Goal: Task Accomplishment & Management: Manage account settings

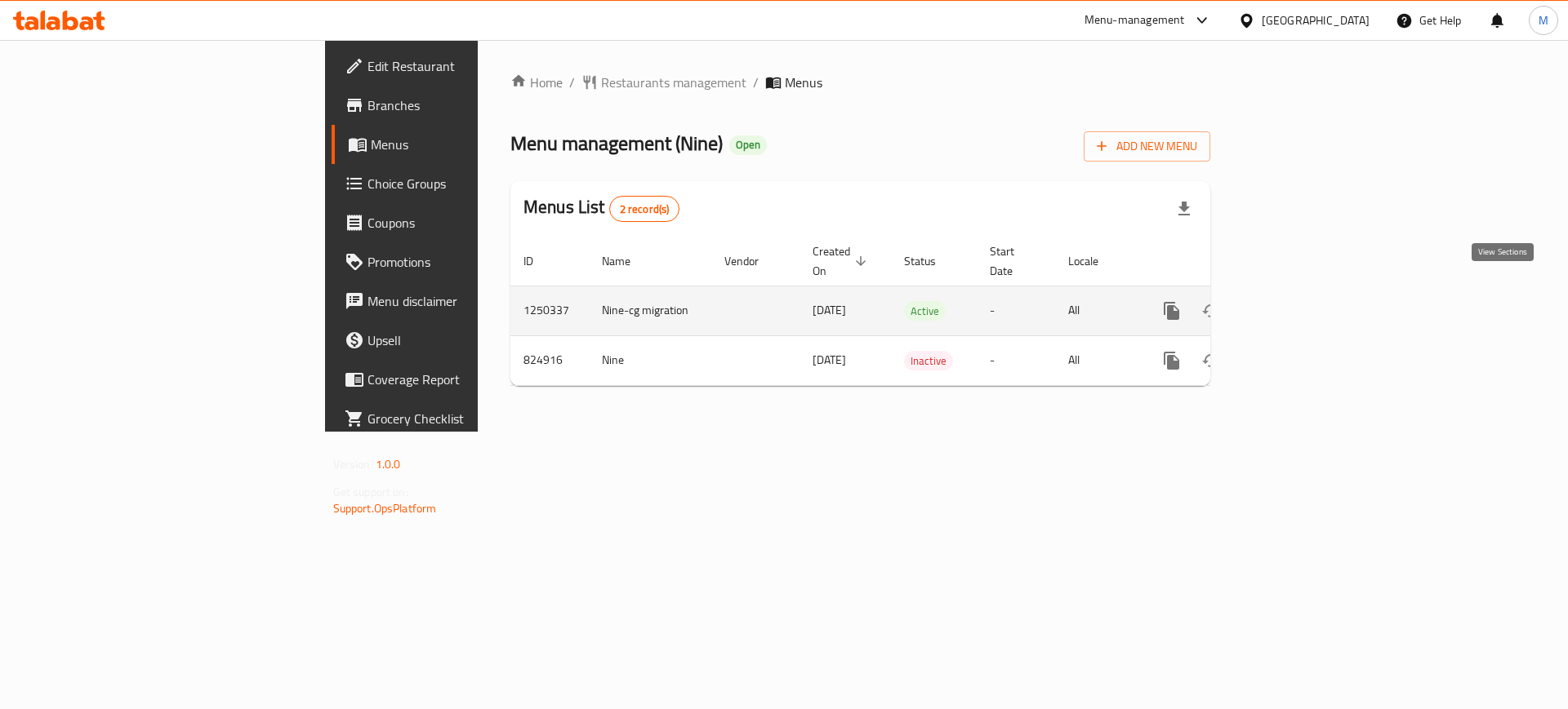
click at [1309, 302] on link "enhanced table" at bounding box center [1289, 310] width 39 height 39
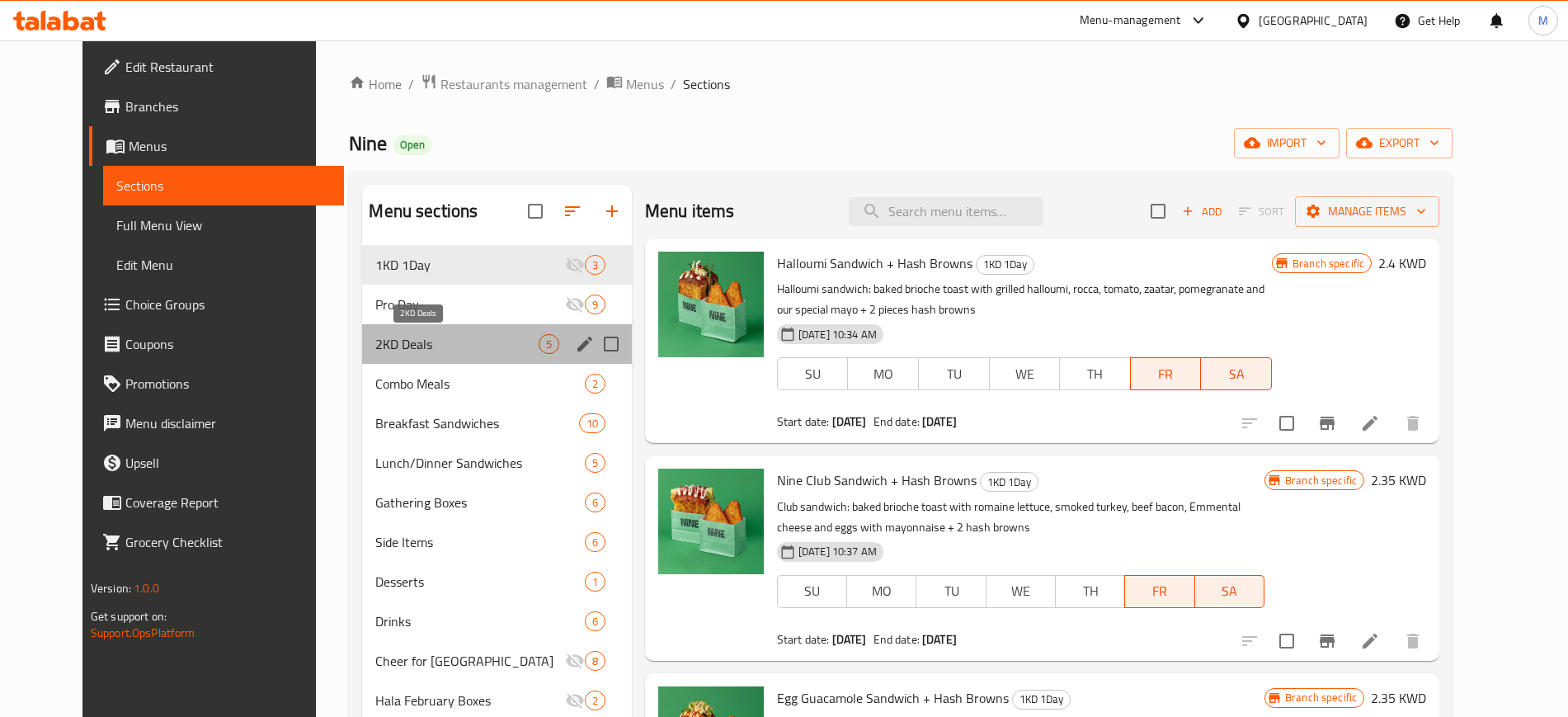
click at [435, 345] on span "2KD Deals" at bounding box center [457, 344] width 163 height 20
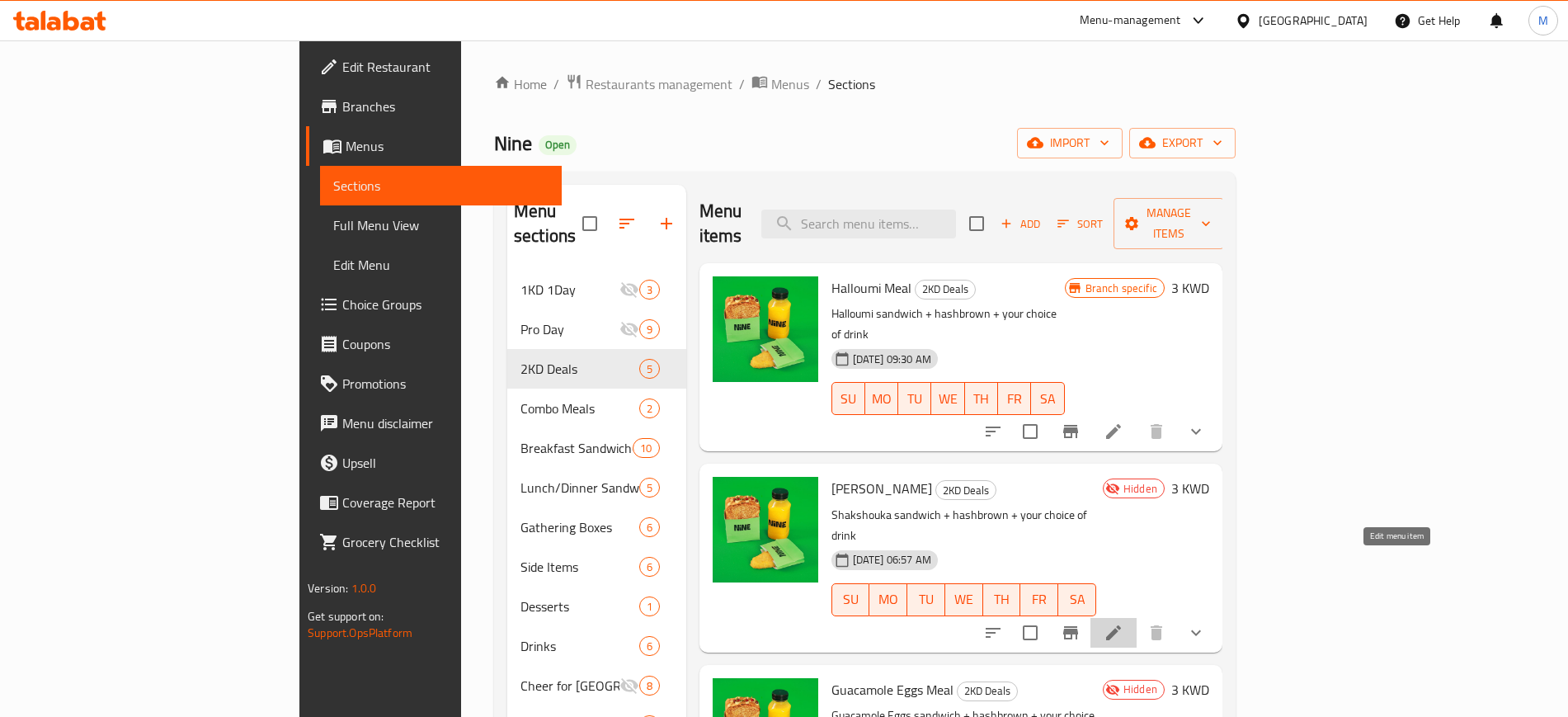
click at [1124, 623] on icon at bounding box center [1113, 632] width 20 height 20
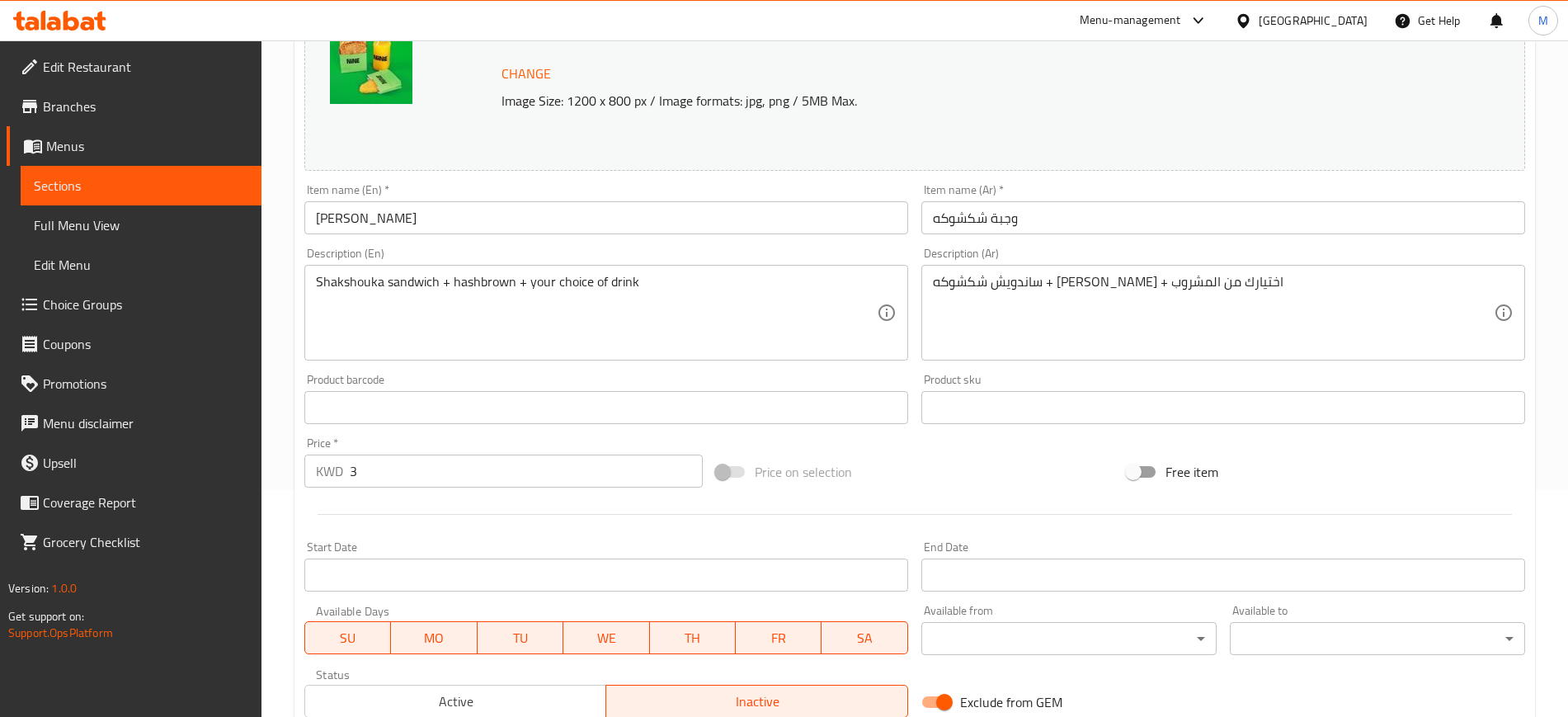
scroll to position [308, 0]
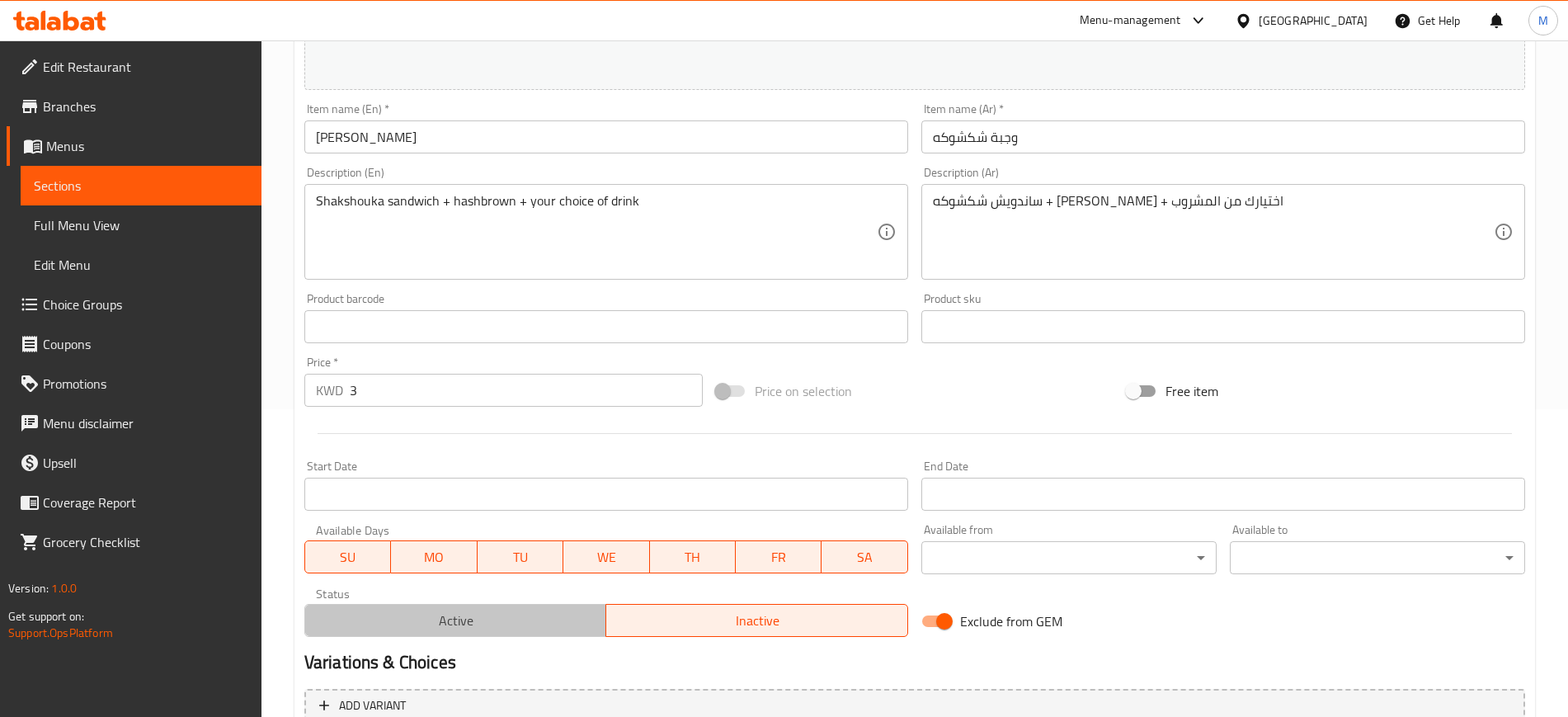
click at [522, 631] on span "Active" at bounding box center [456, 621] width 288 height 24
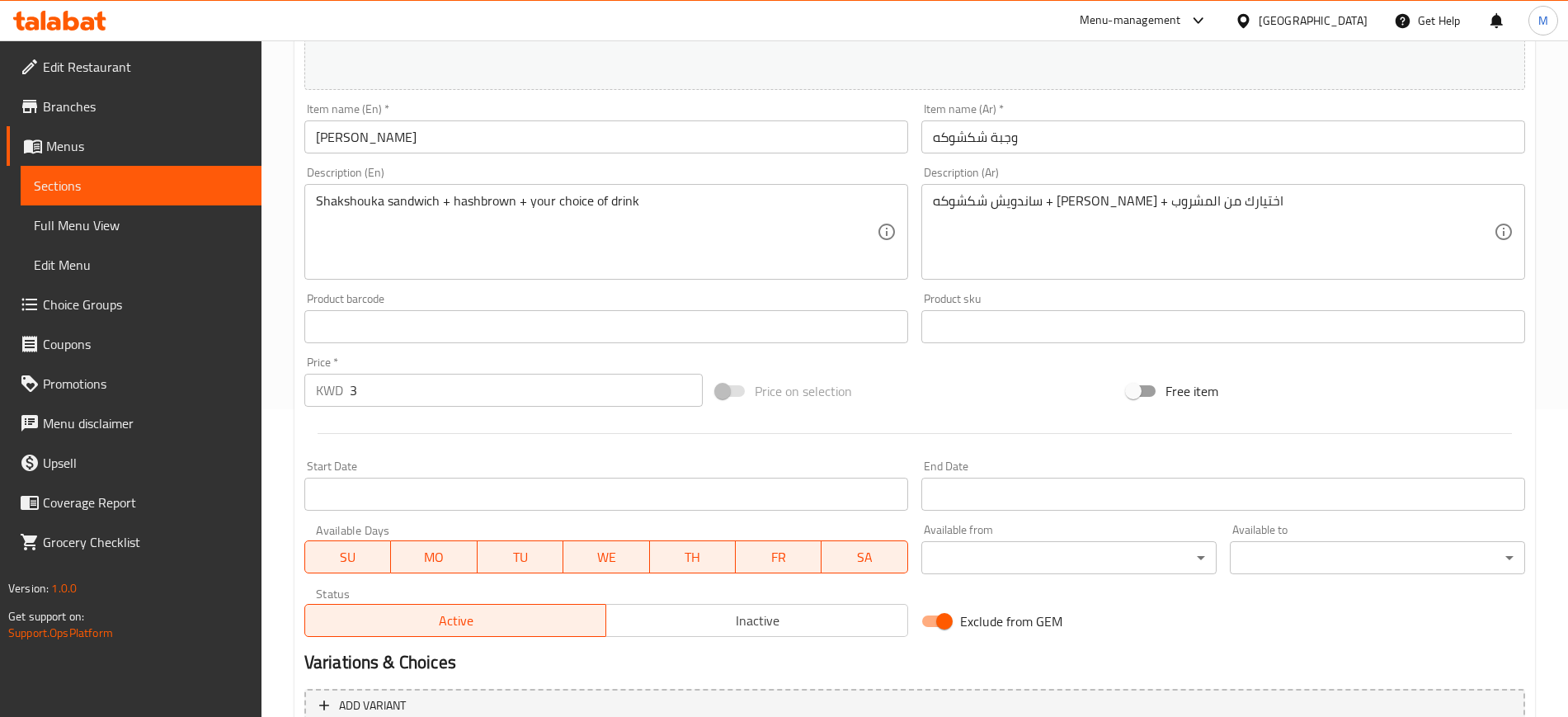
scroll to position [500, 0]
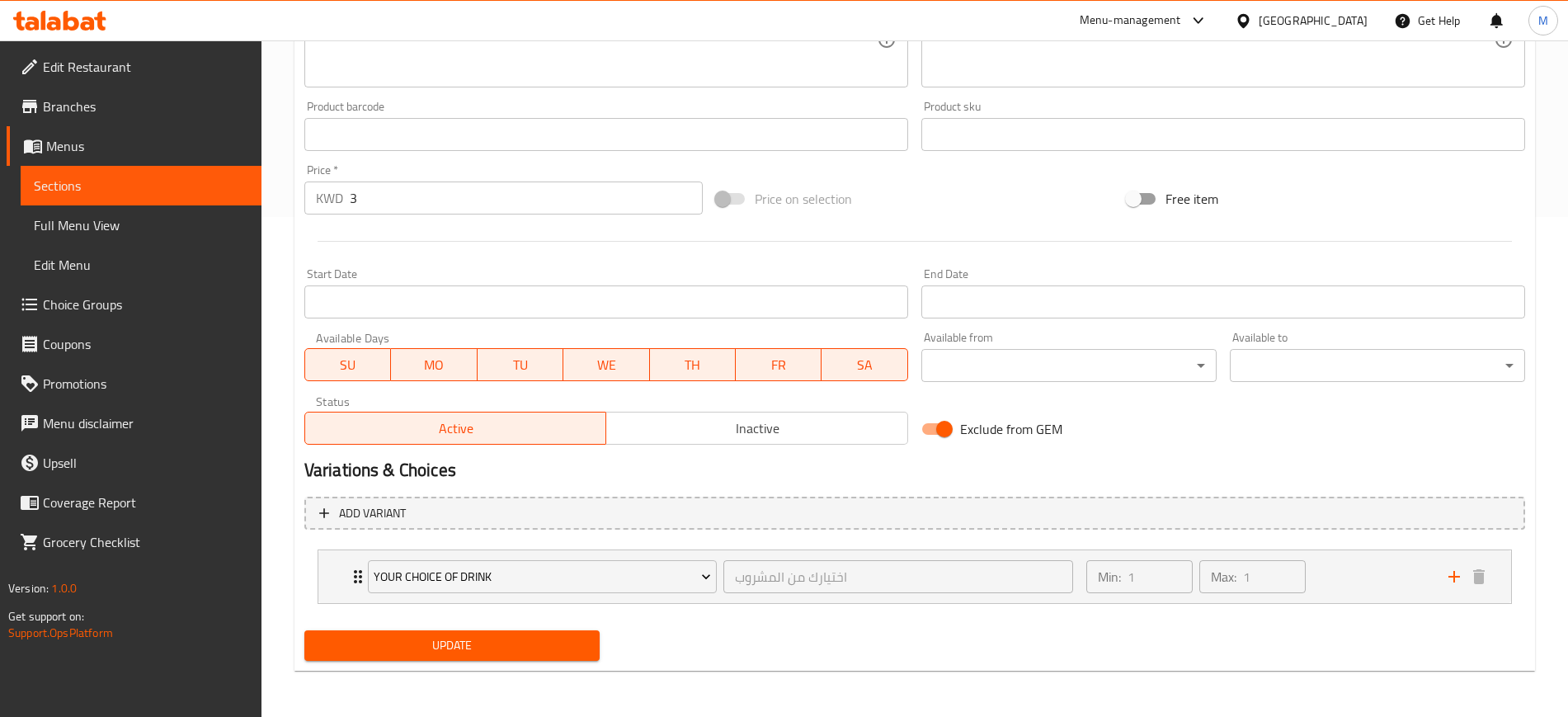
click at [485, 655] on span "Update" at bounding box center [451, 646] width 269 height 20
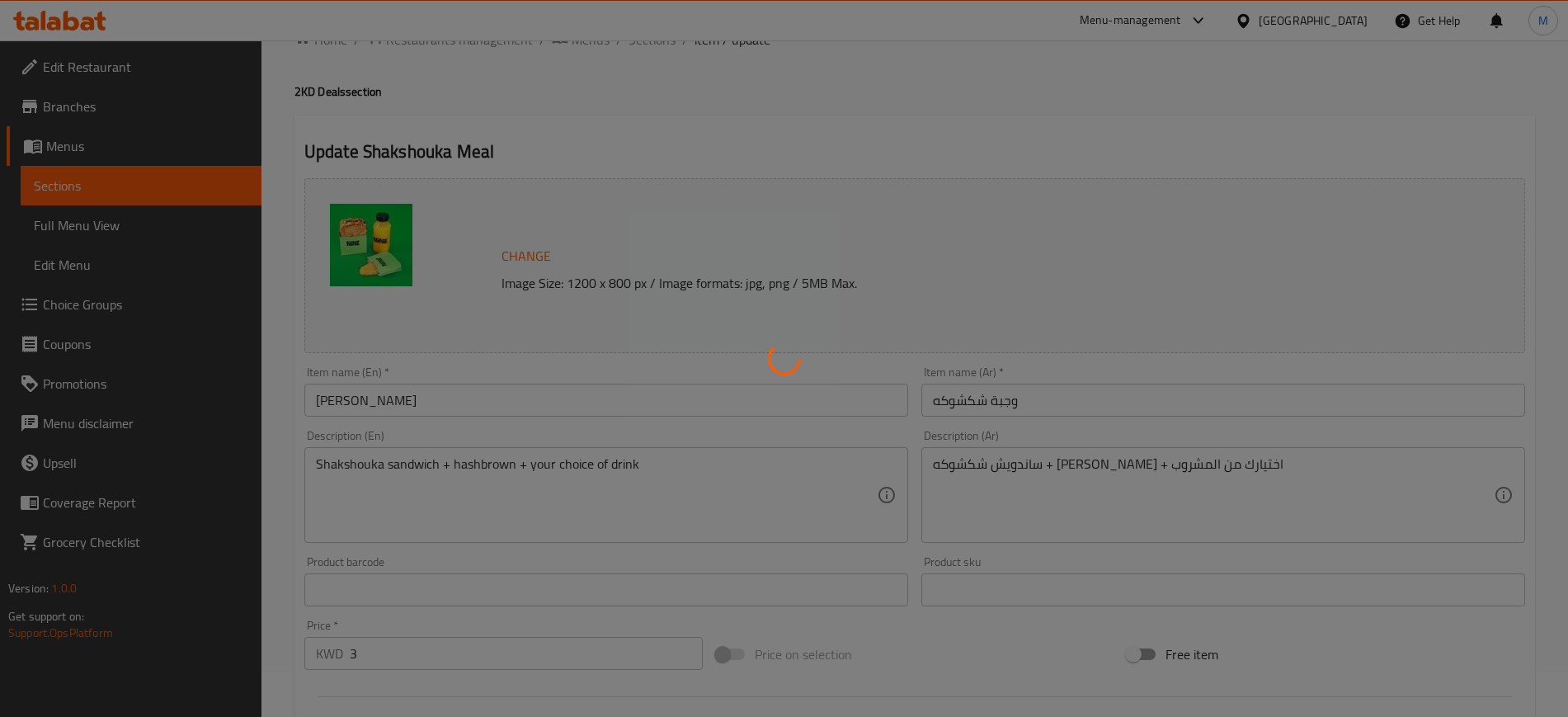
scroll to position [0, 0]
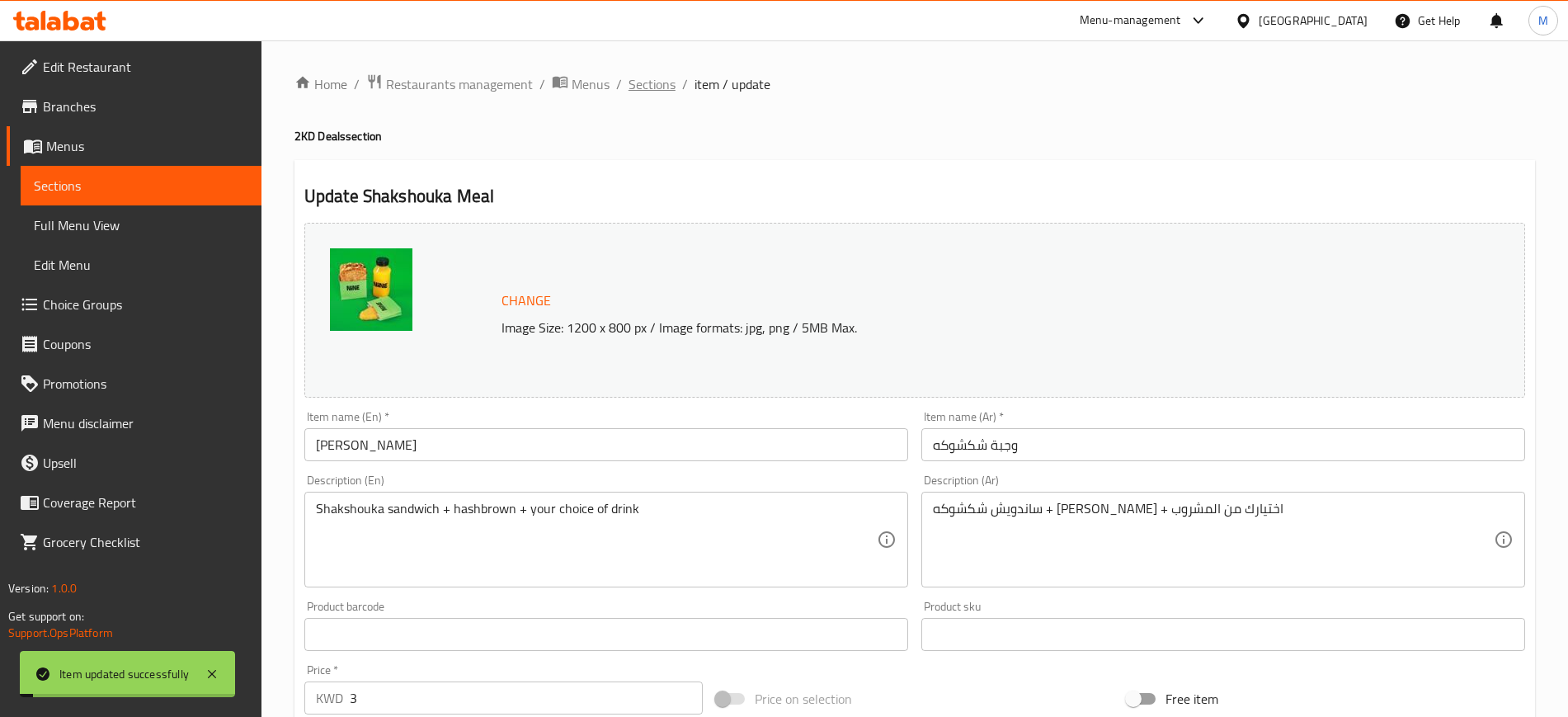
click at [664, 78] on span "Sections" at bounding box center [651, 84] width 47 height 20
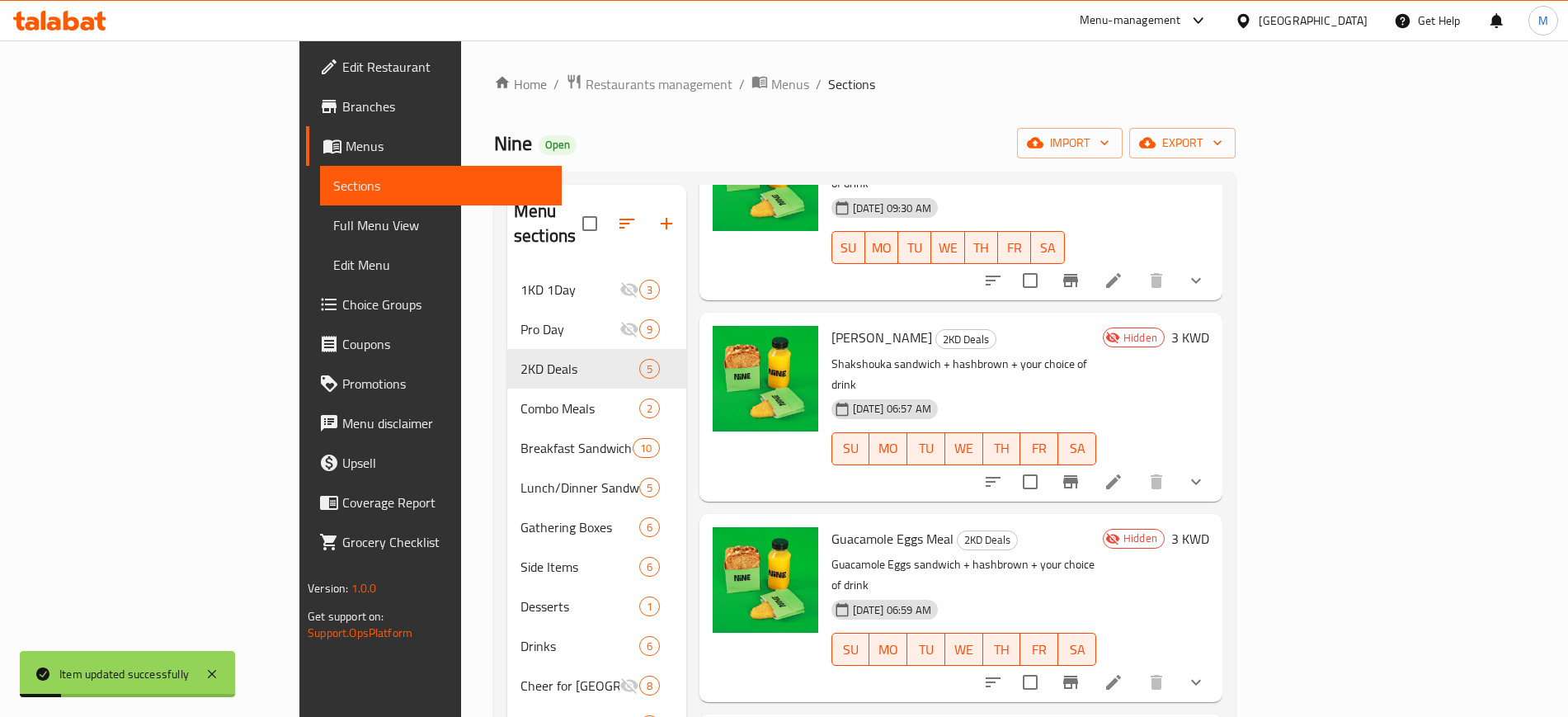
scroll to position [152, 0]
click at [1121, 675] on icon at bounding box center [1113, 682] width 15 height 15
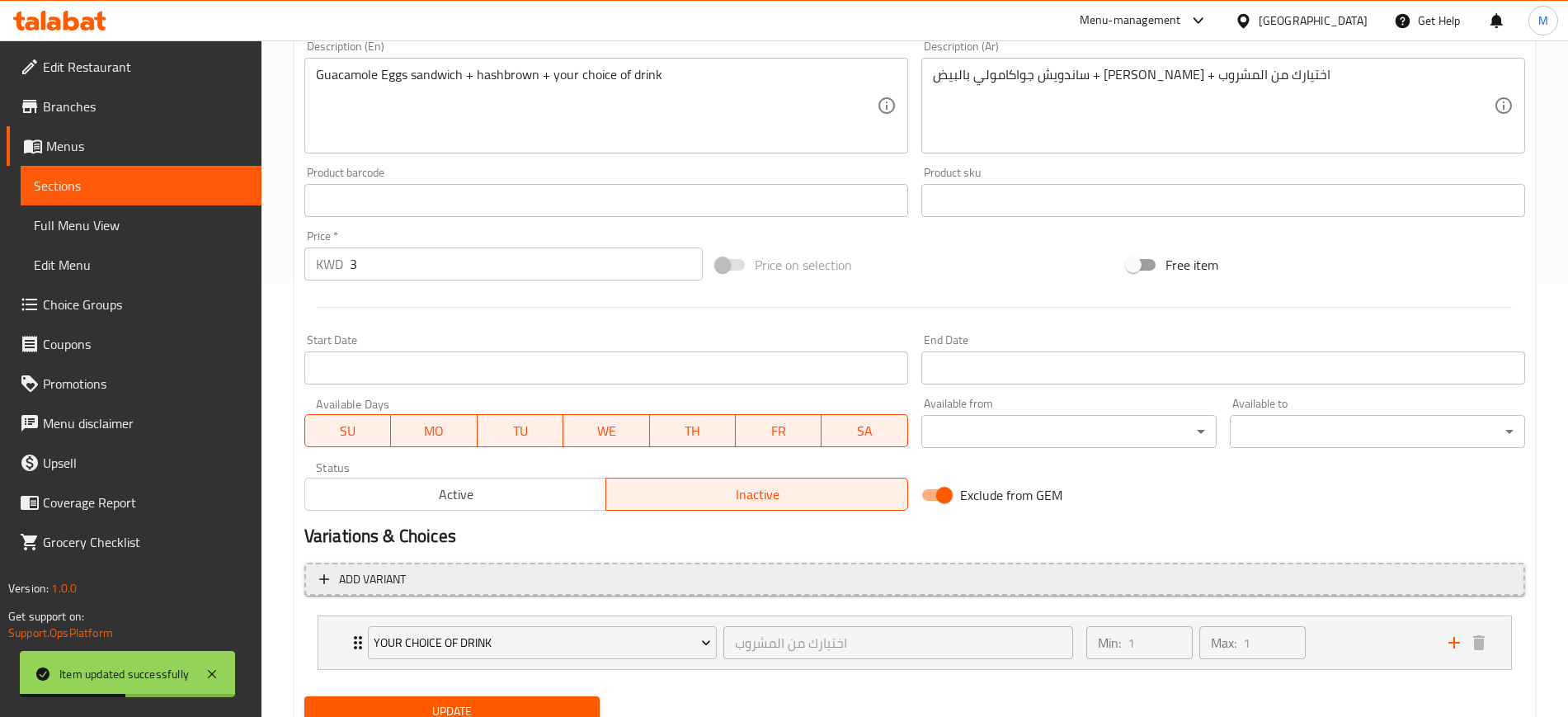
scroll to position [500, 0]
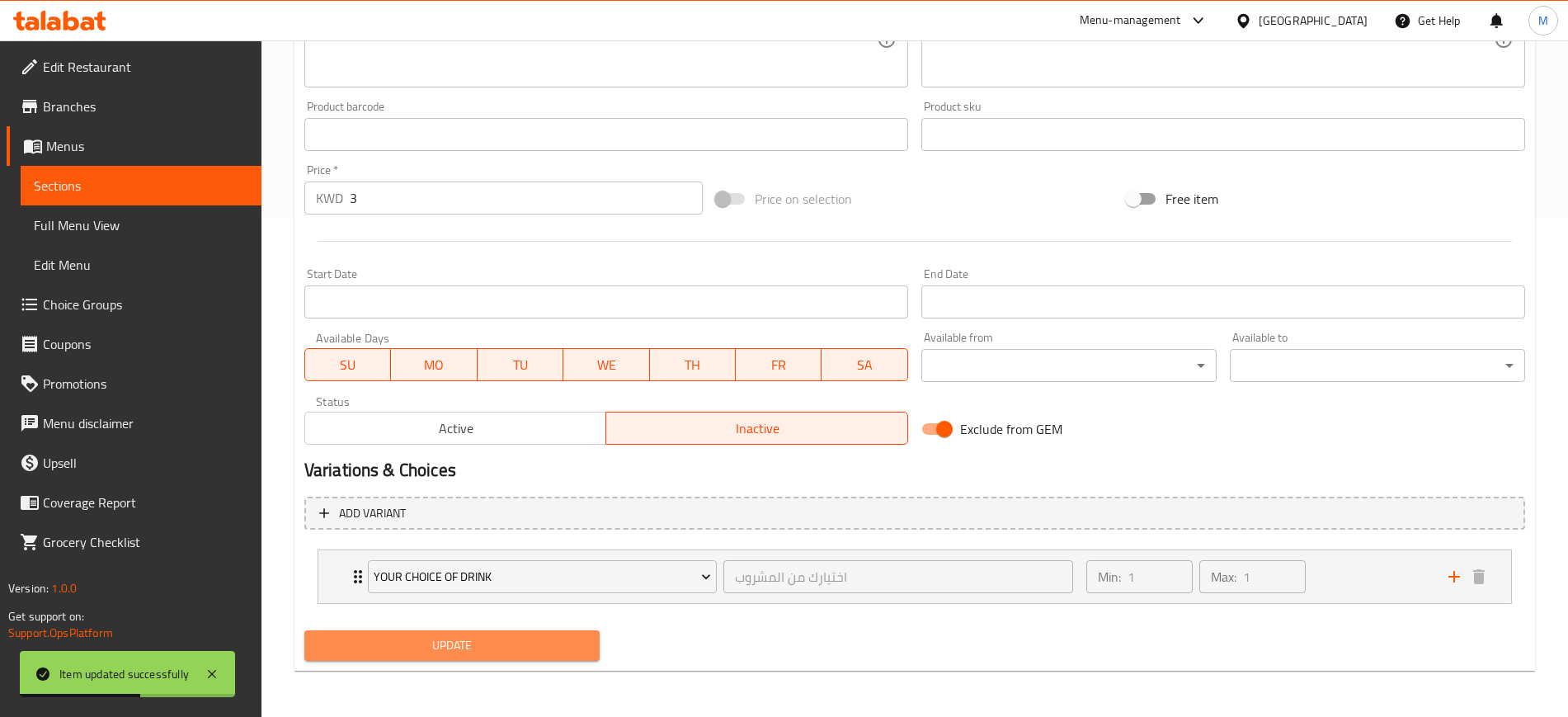
click at [473, 648] on span "Update" at bounding box center [451, 646] width 269 height 20
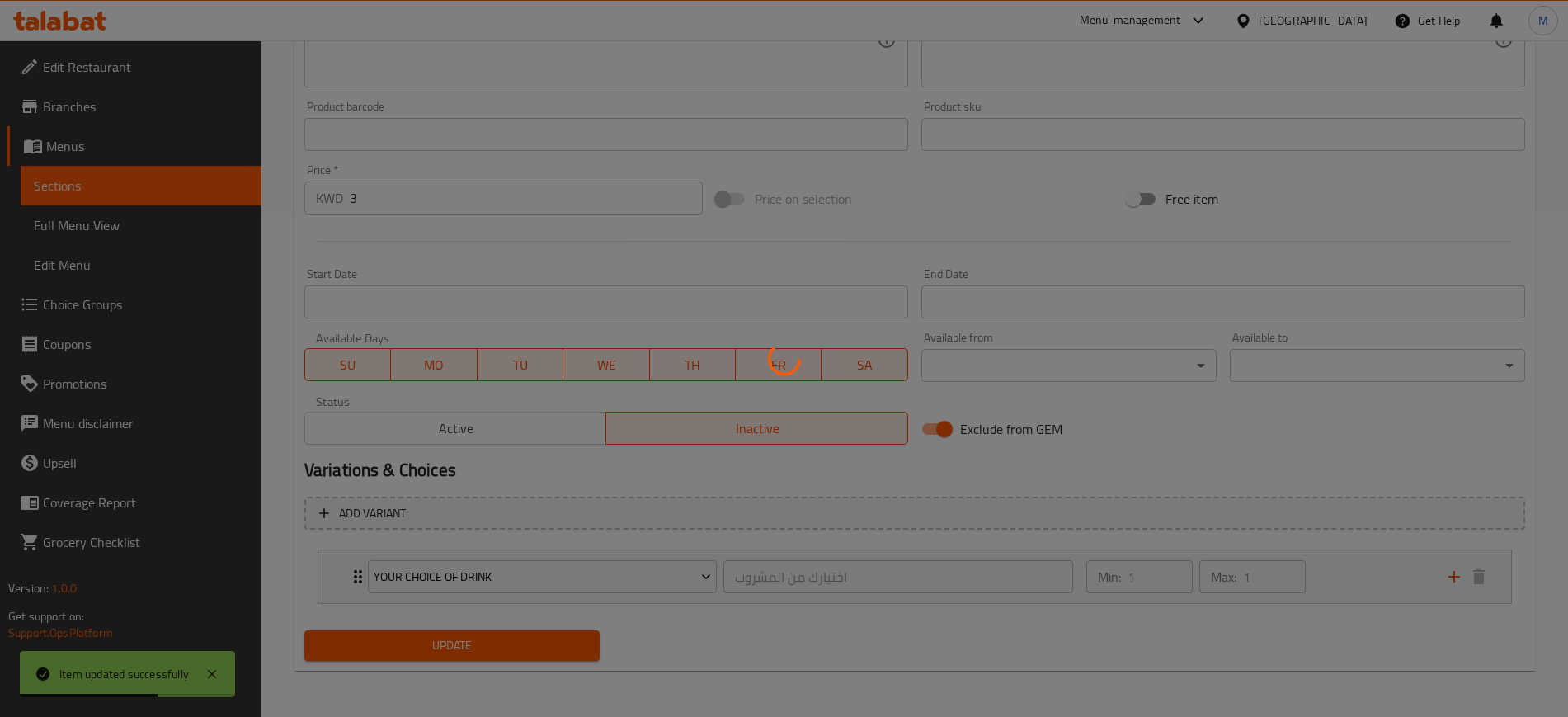
scroll to position [0, 0]
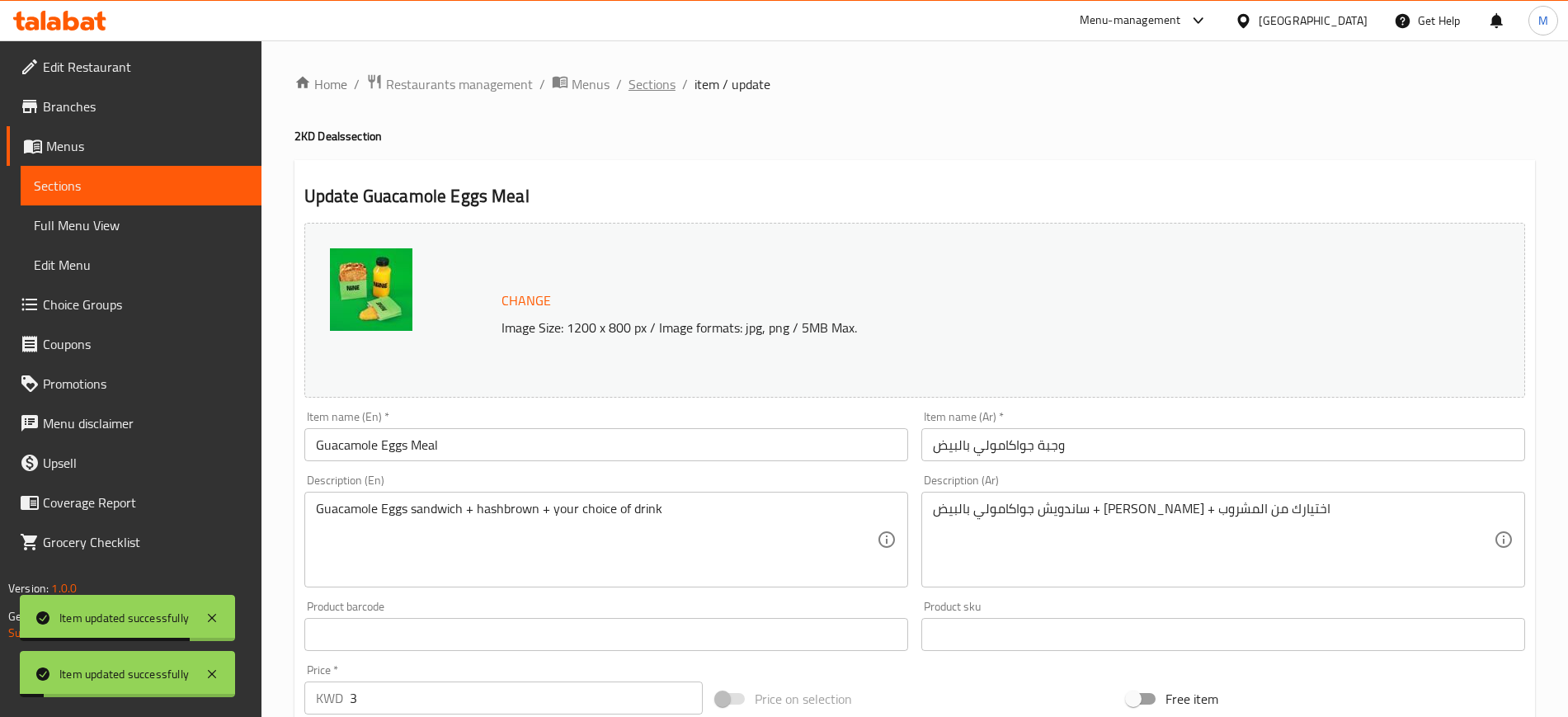
click at [644, 87] on span "Sections" at bounding box center [651, 84] width 47 height 20
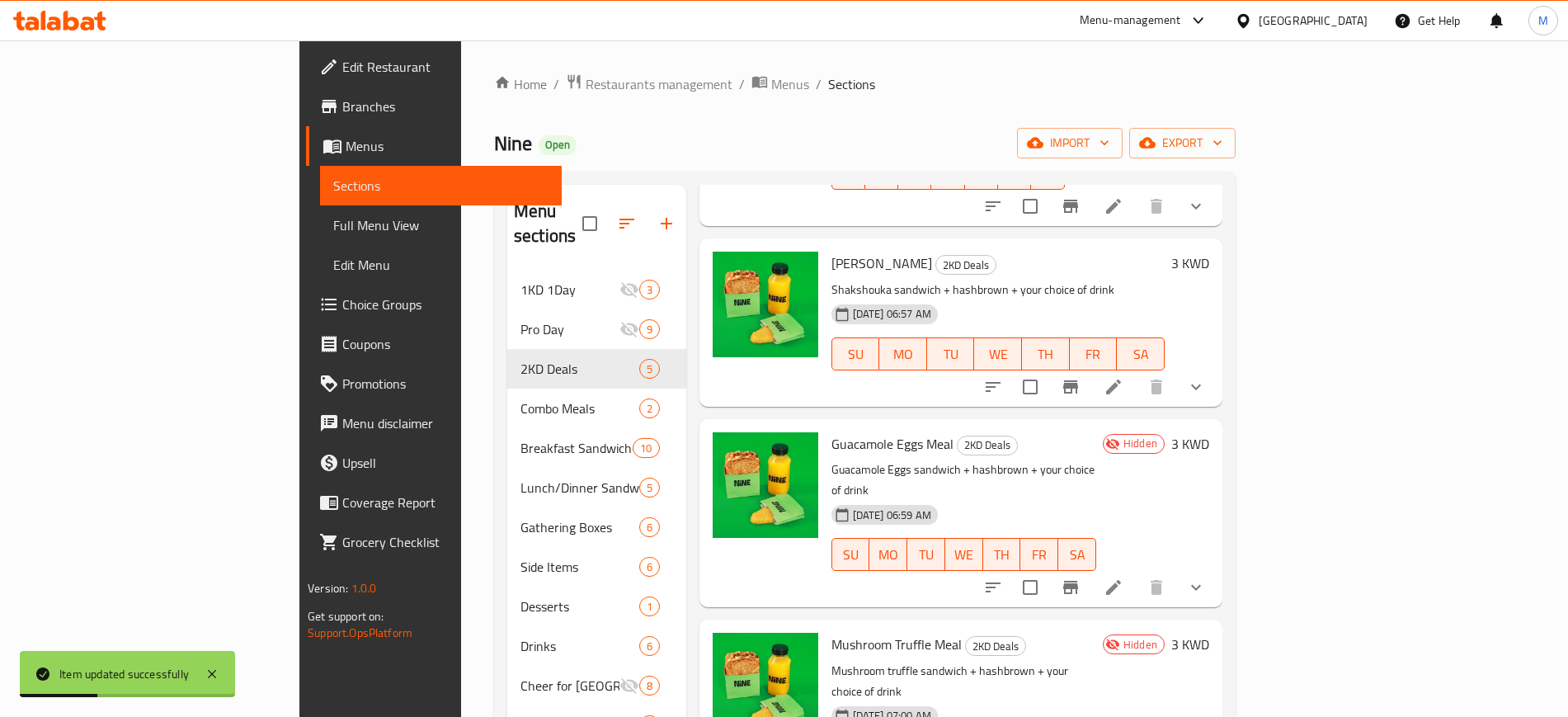
scroll to position [42, 0]
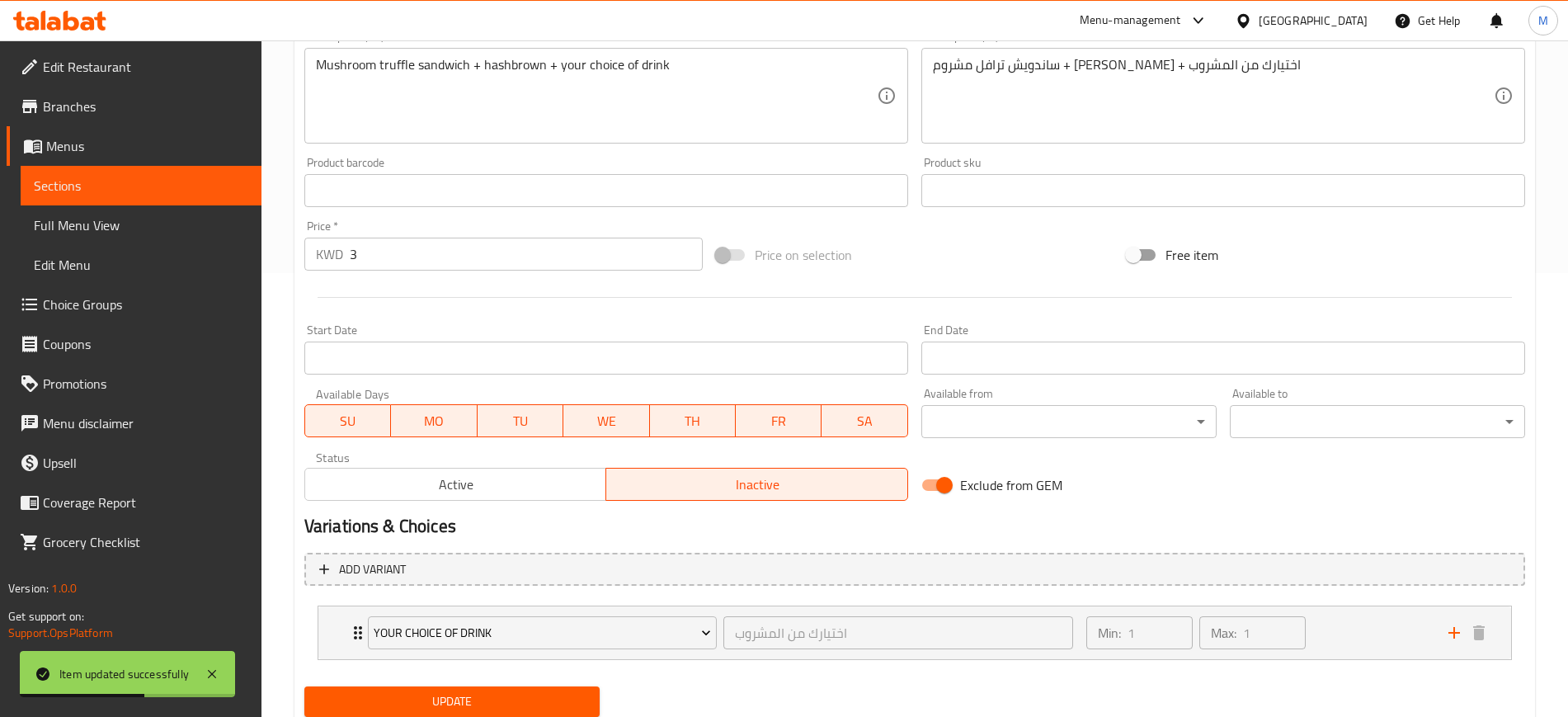
scroll to position [500, 0]
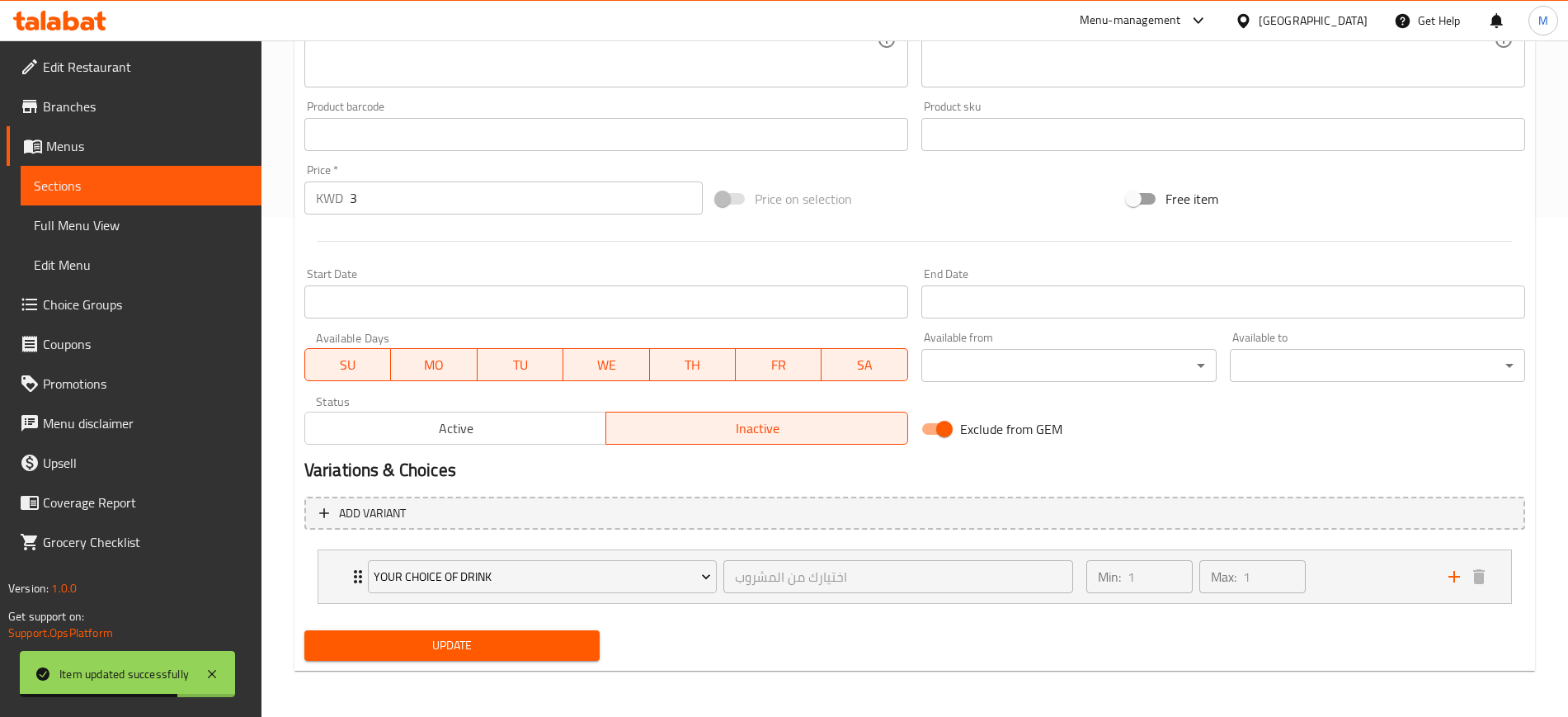
click at [511, 440] on button "Active" at bounding box center [455, 428] width 303 height 33
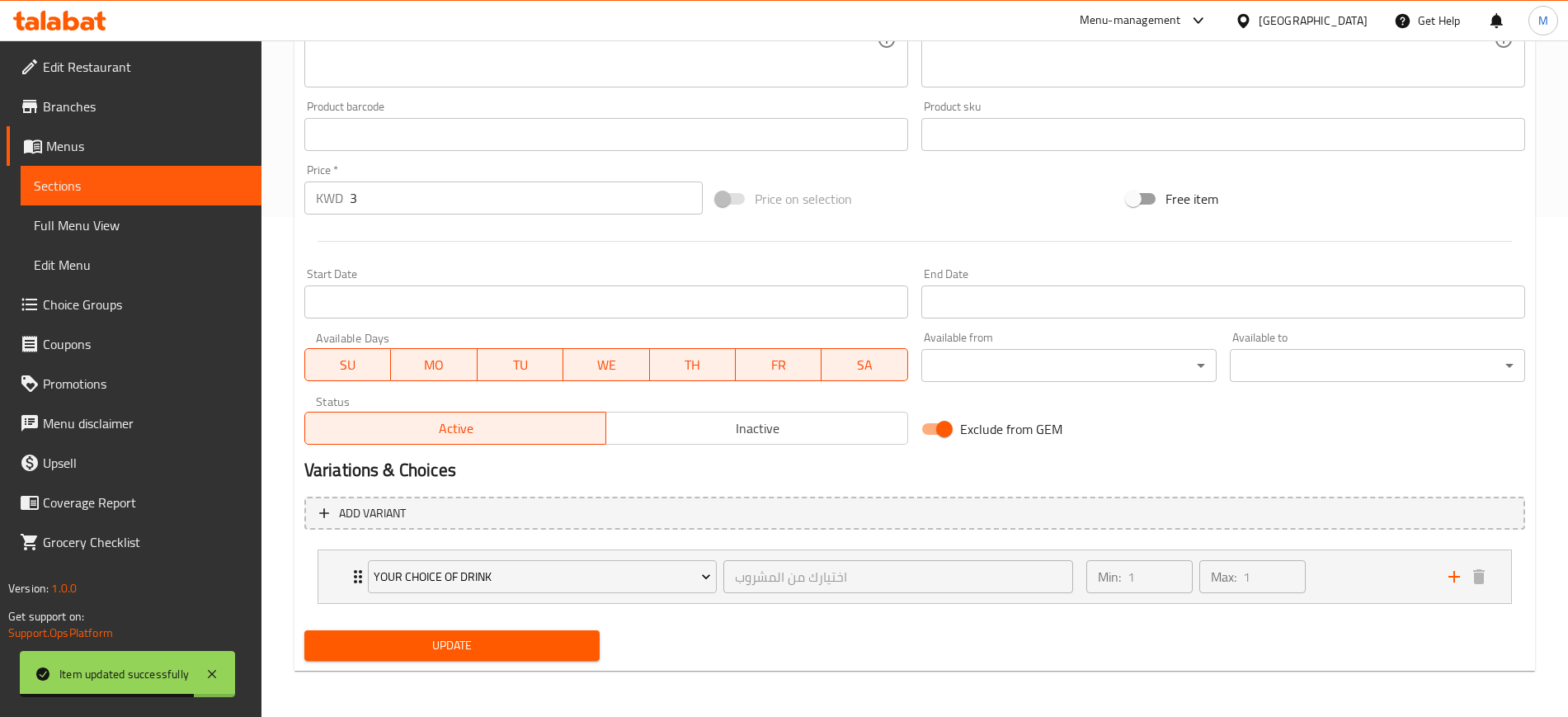
click at [438, 655] on span "Update" at bounding box center [451, 646] width 269 height 20
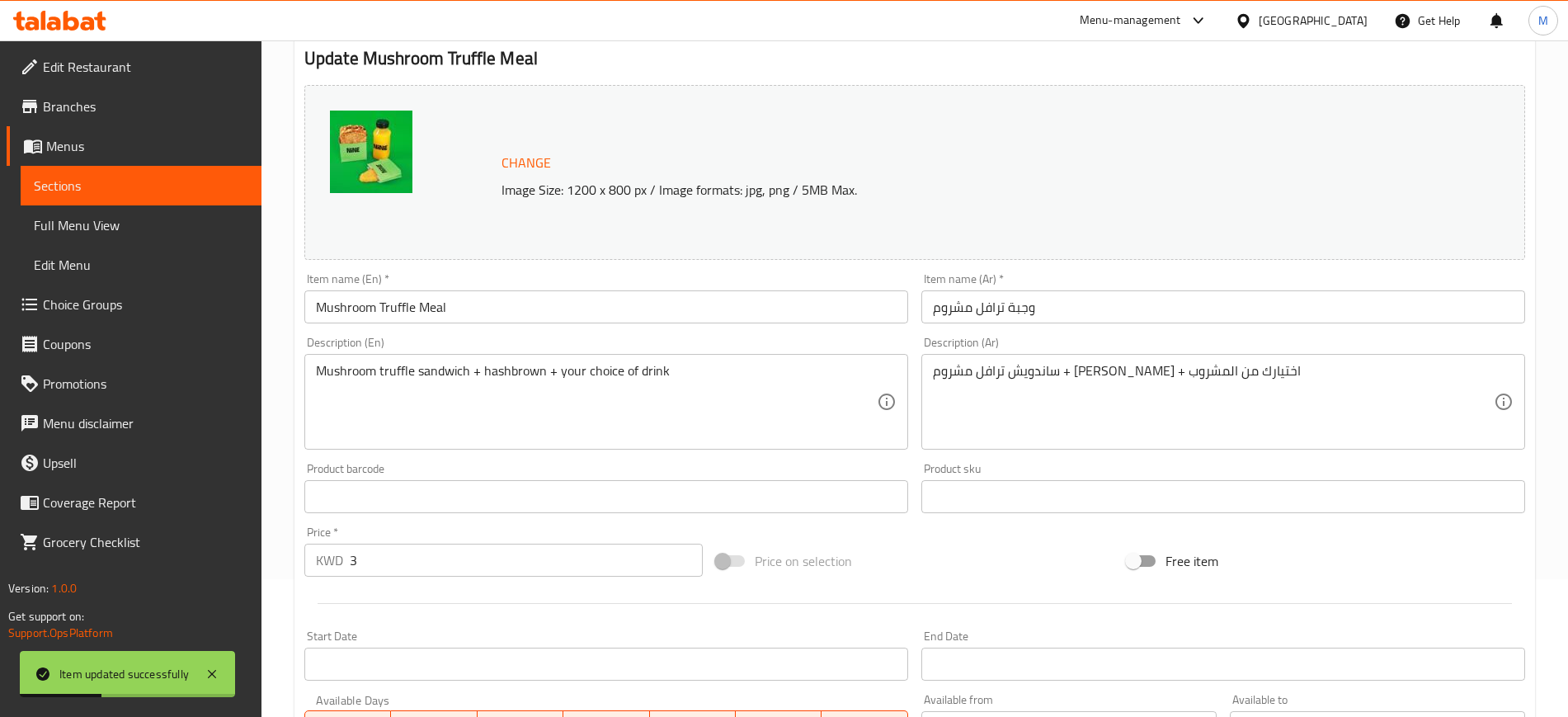
scroll to position [0, 0]
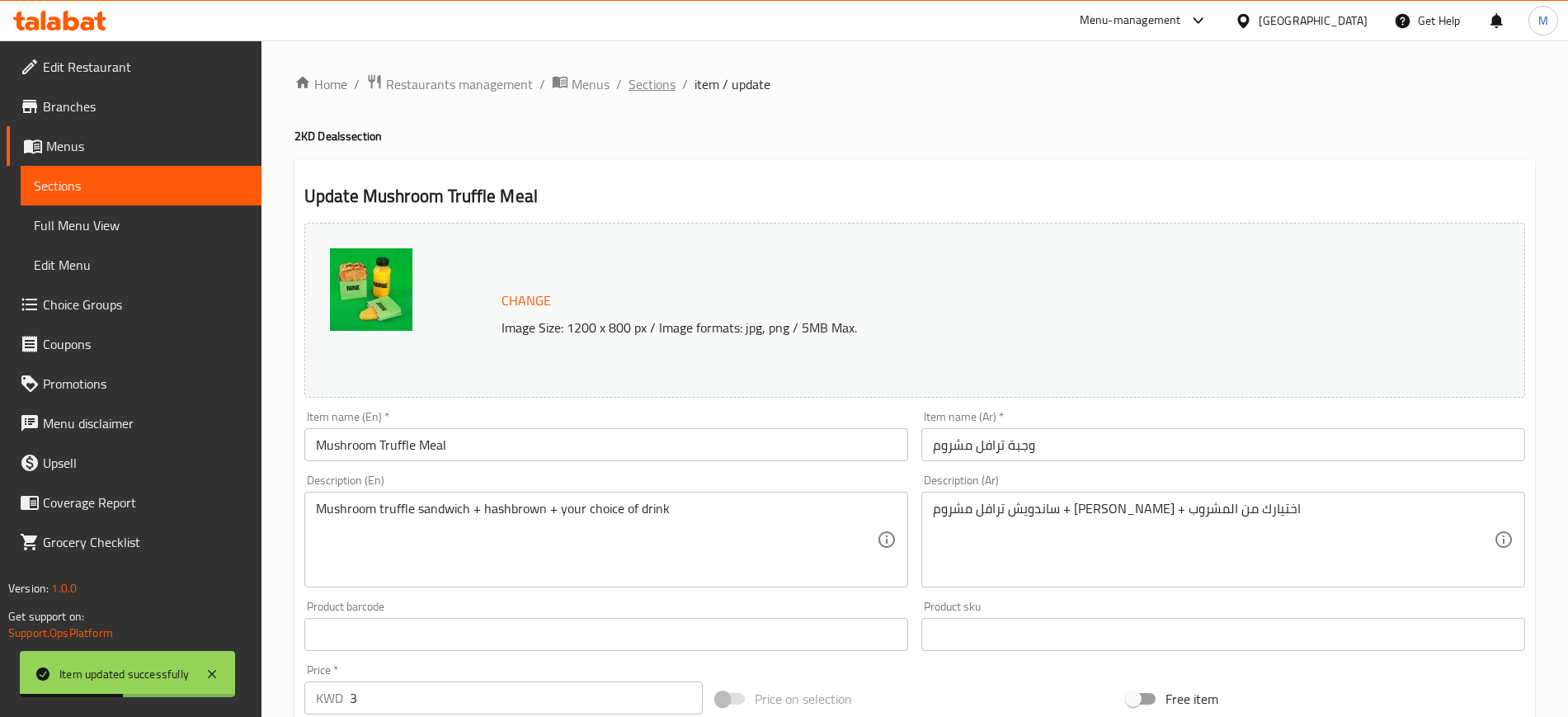
click at [658, 93] on span "Sections" at bounding box center [651, 84] width 47 height 20
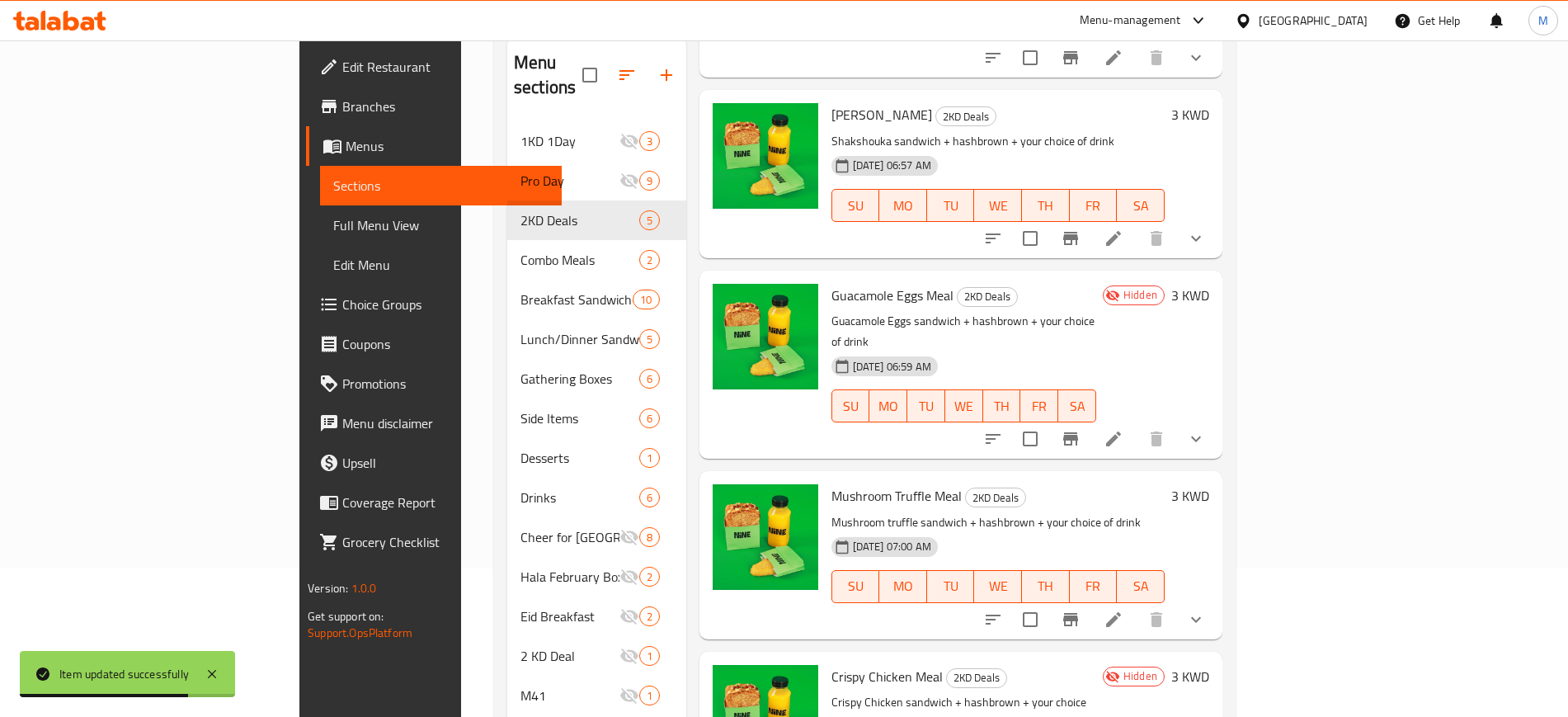
scroll to position [182, 0]
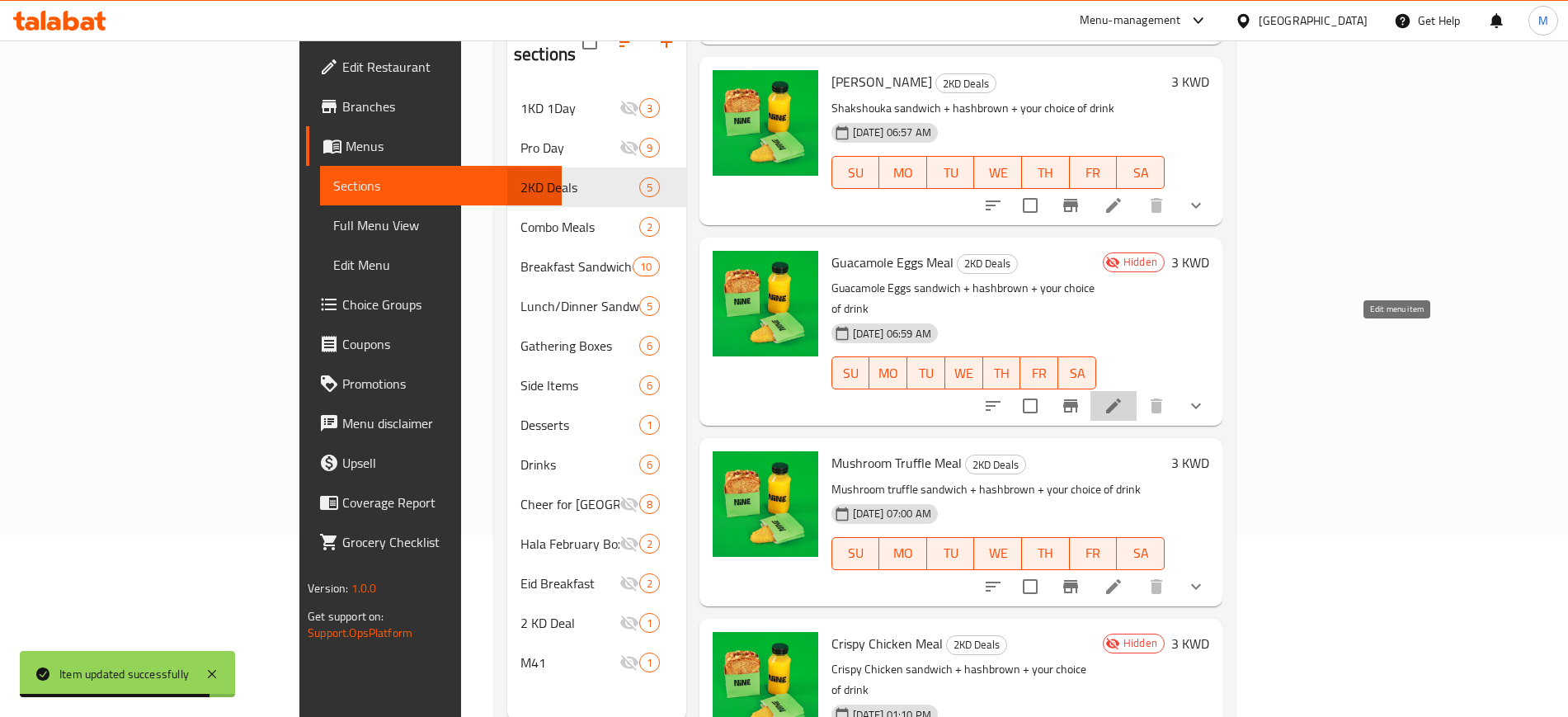
click at [1124, 396] on icon at bounding box center [1113, 406] width 20 height 20
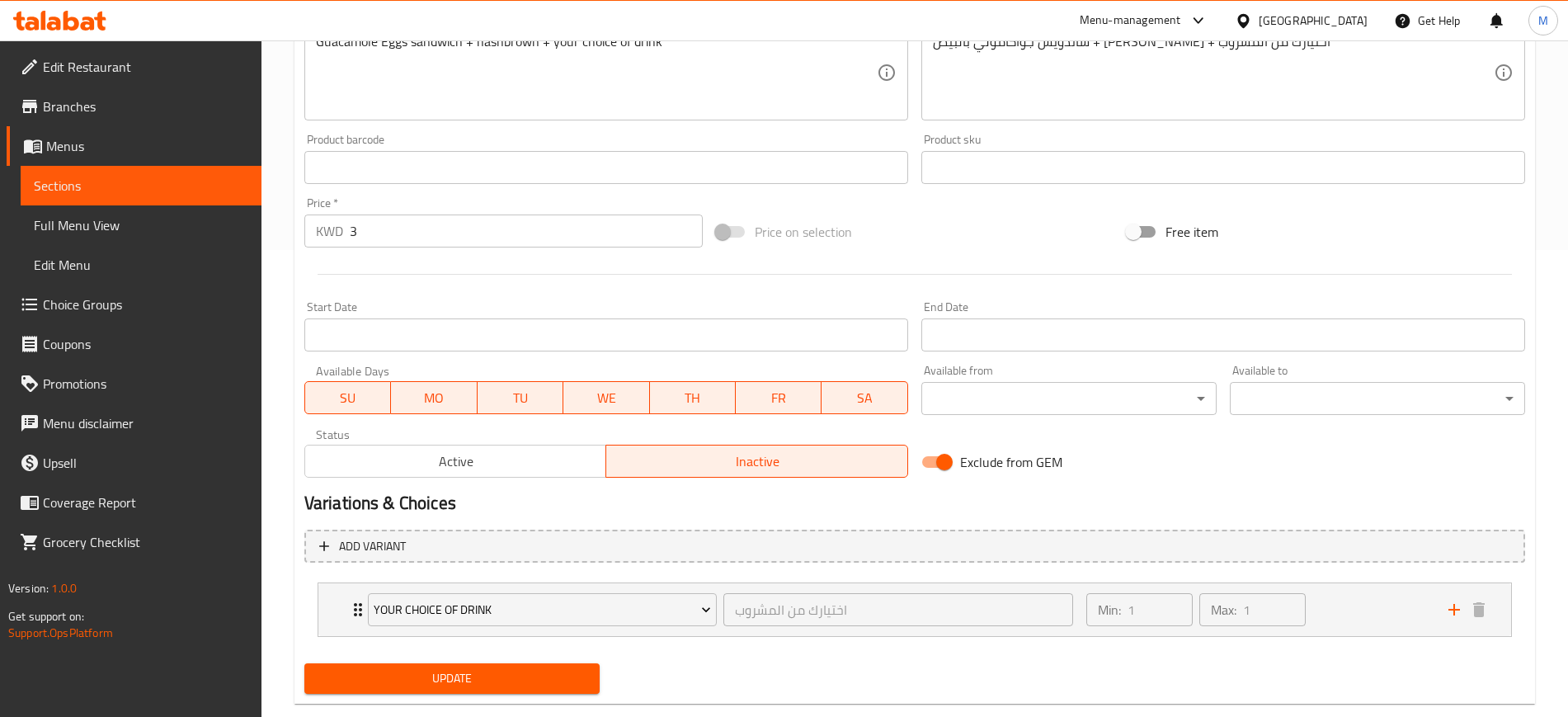
scroll to position [470, 0]
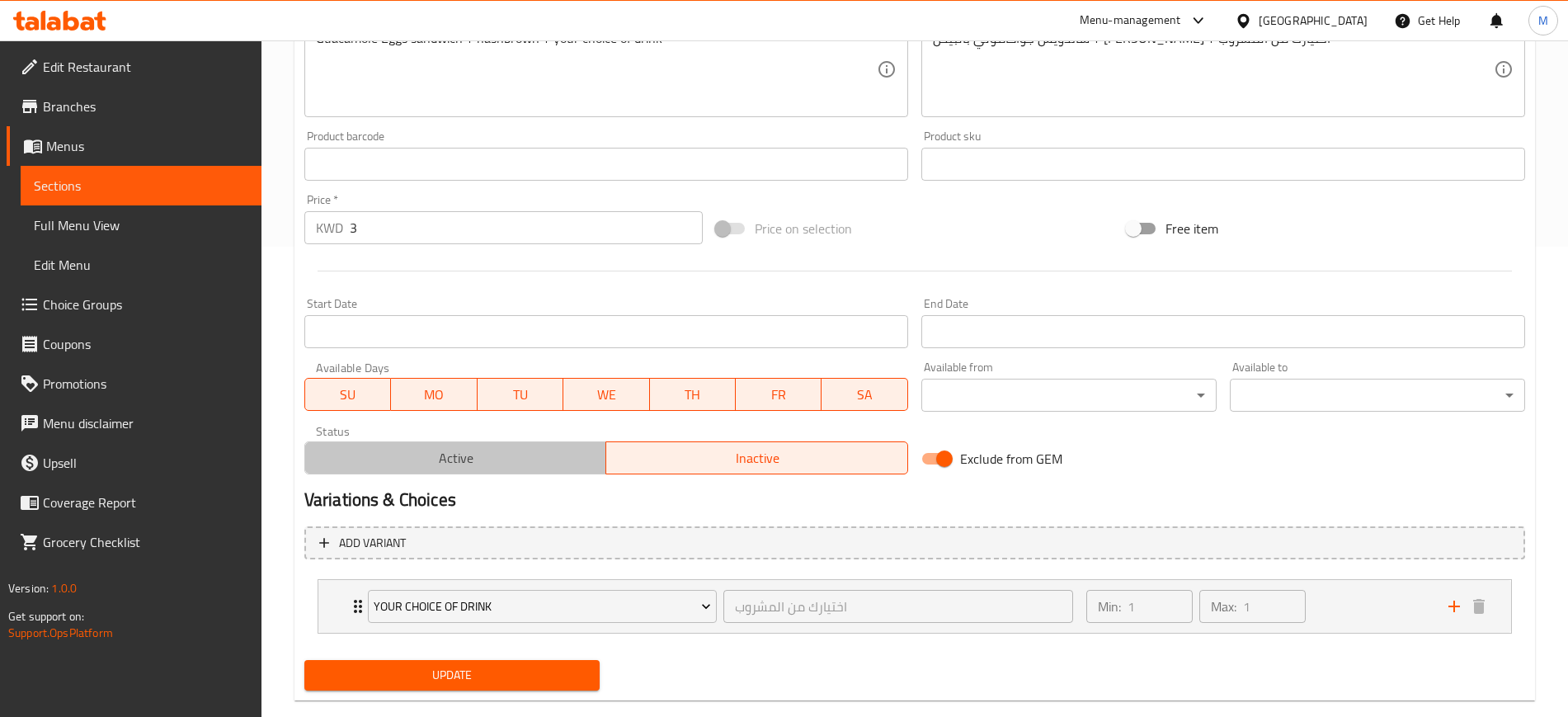
click at [512, 449] on span "Active" at bounding box center [456, 458] width 288 height 24
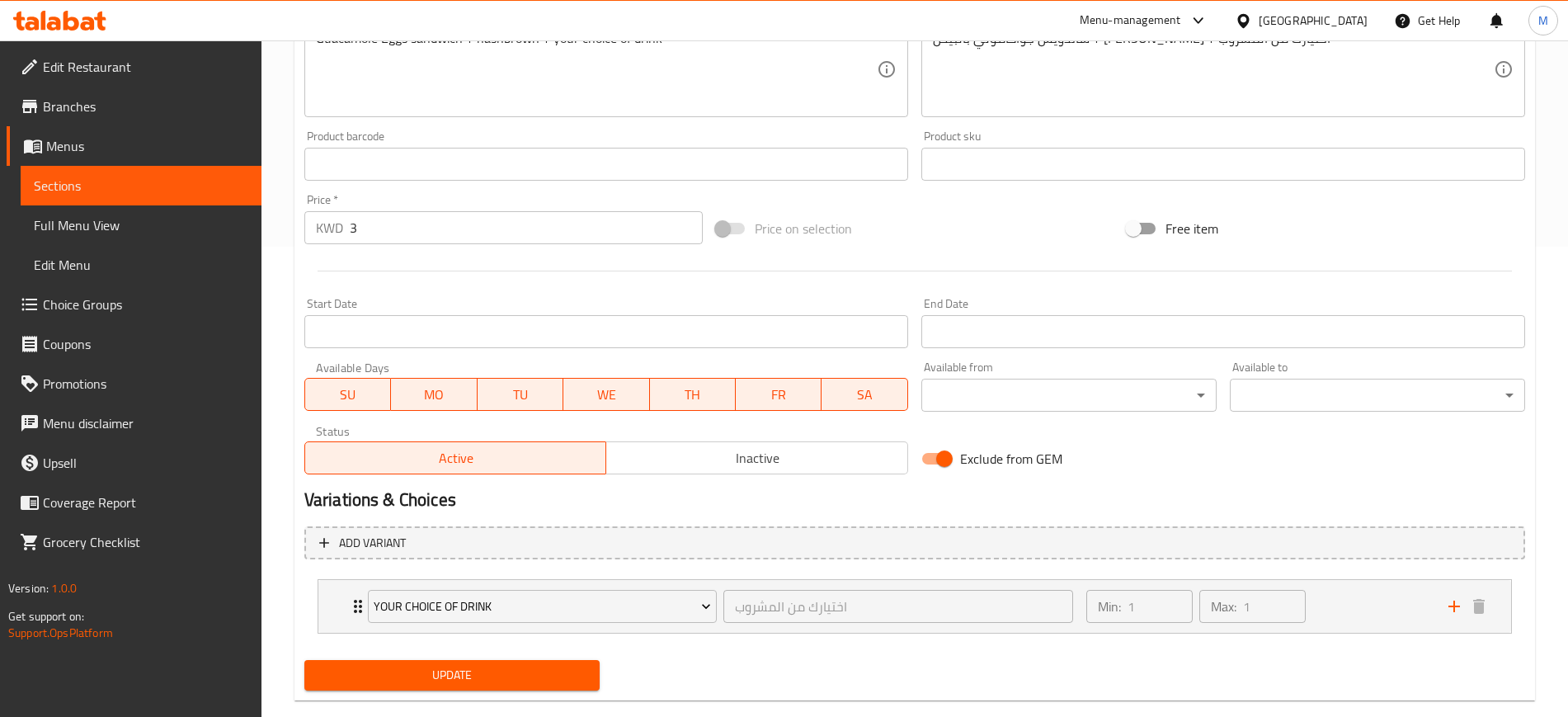
click at [488, 678] on span "Update" at bounding box center [451, 675] width 269 height 20
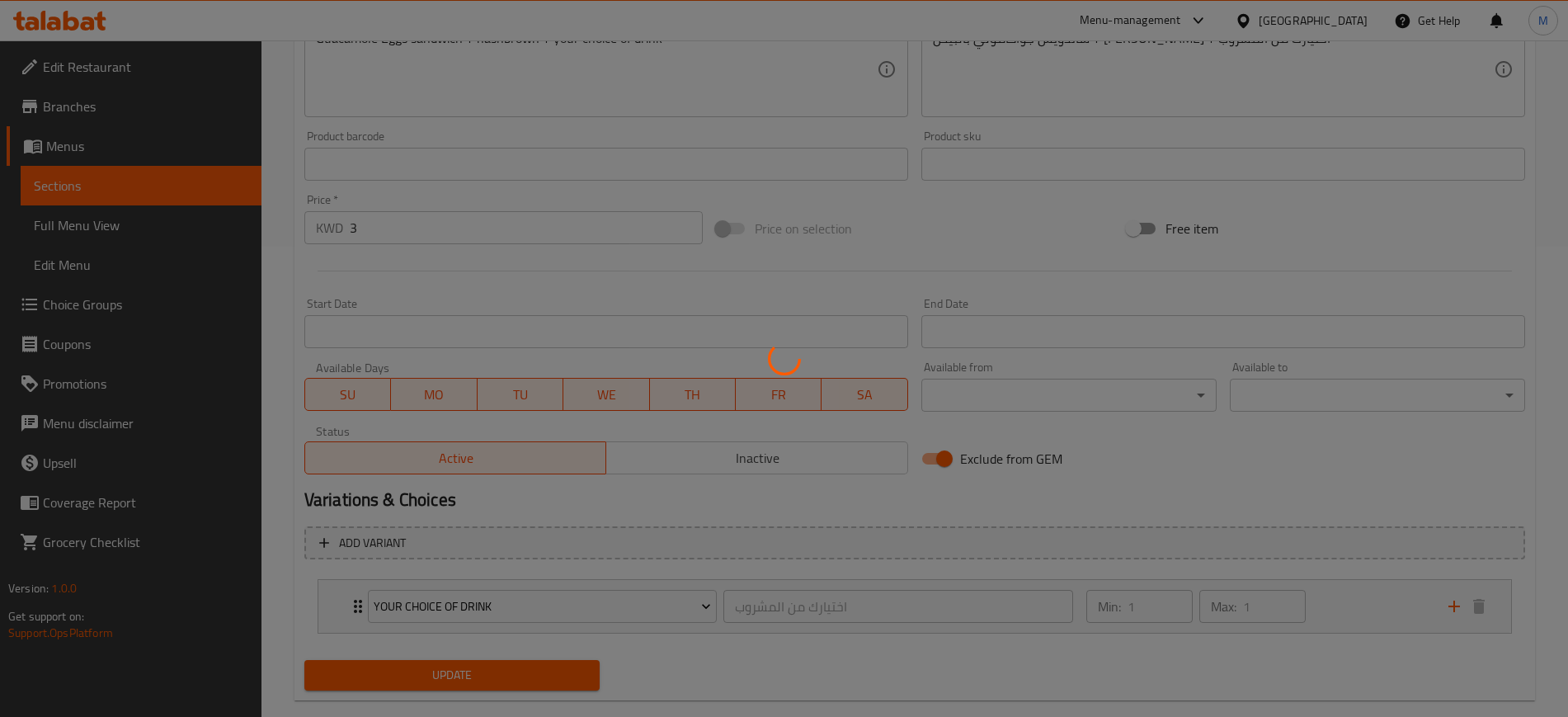
scroll to position [0, 0]
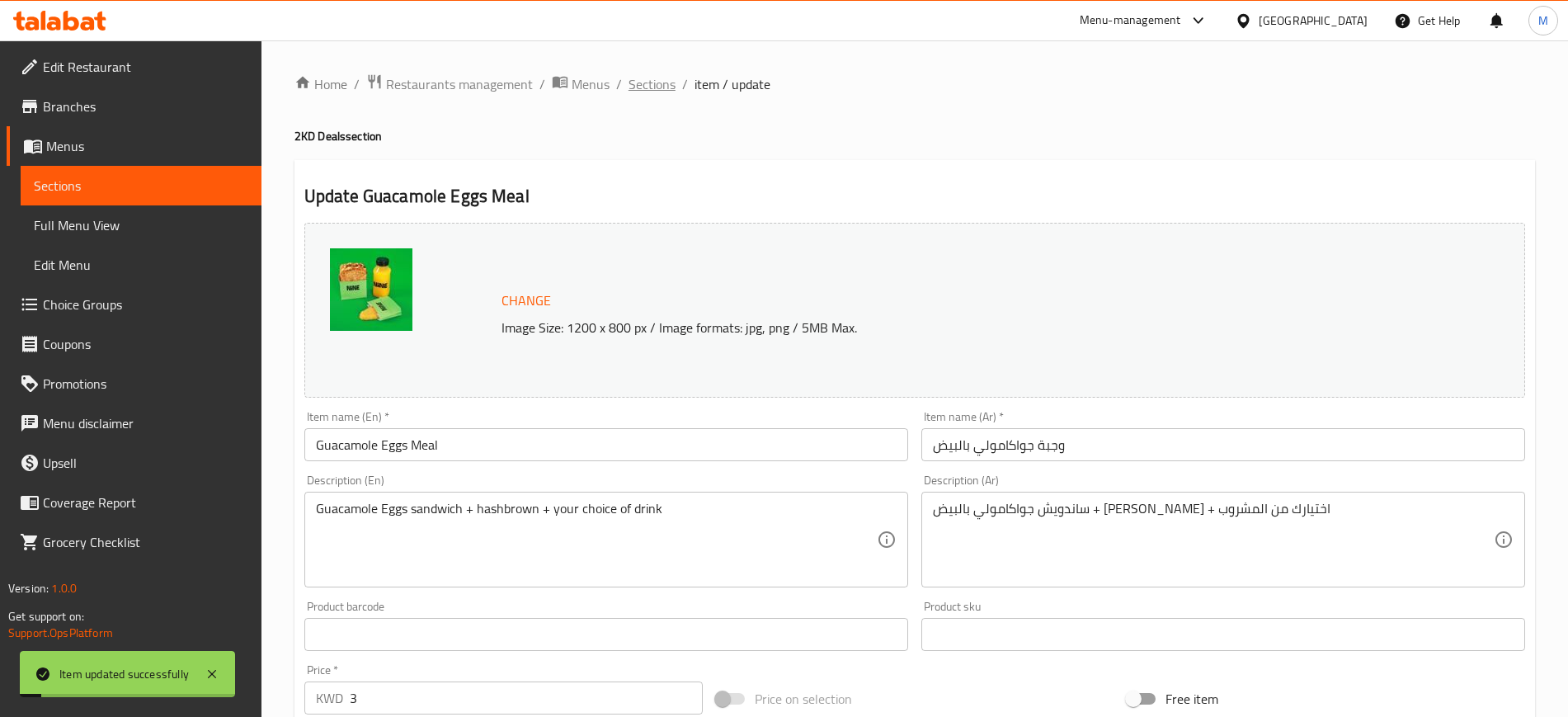
click at [650, 87] on span "Sections" at bounding box center [651, 84] width 47 height 20
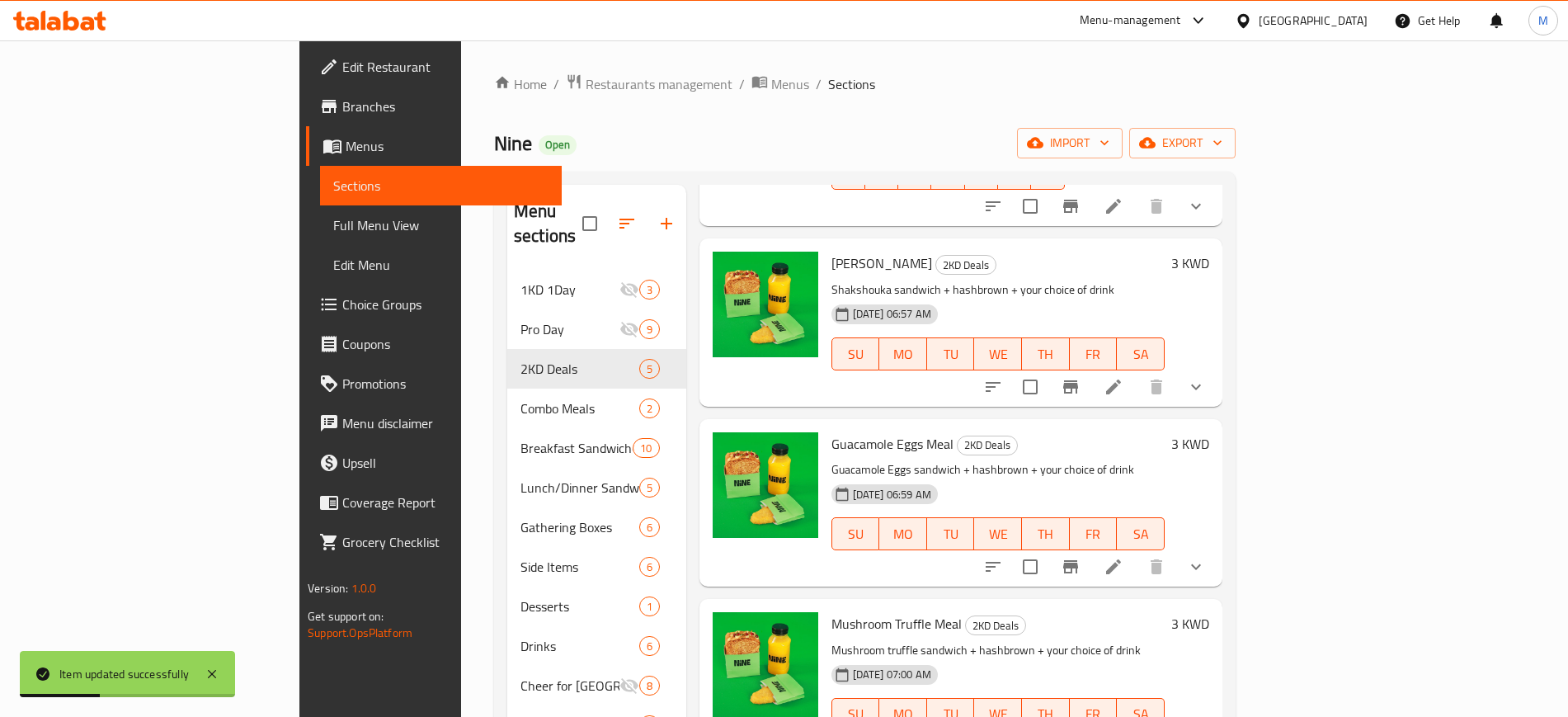
scroll to position [231, 0]
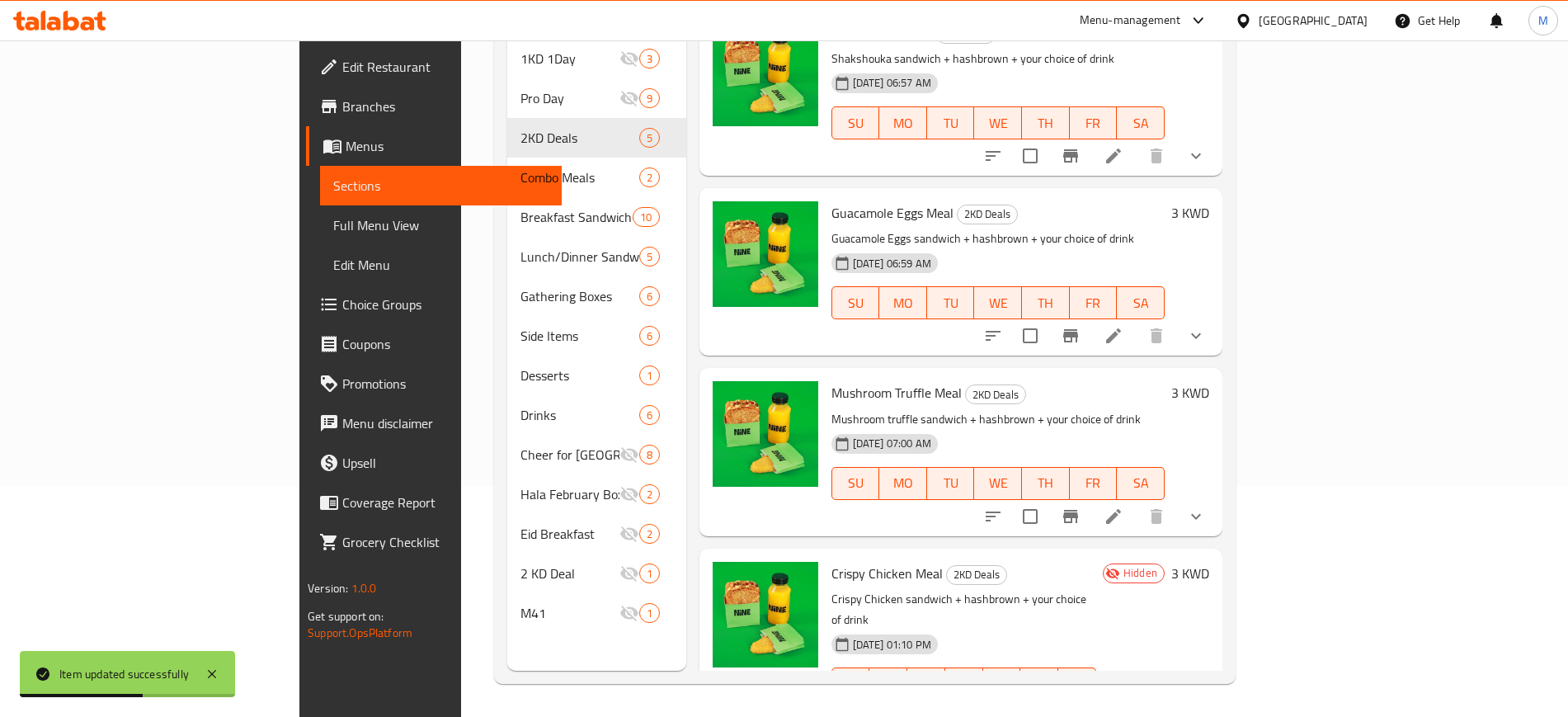
click at [1136, 703] on li at bounding box center [1113, 717] width 46 height 30
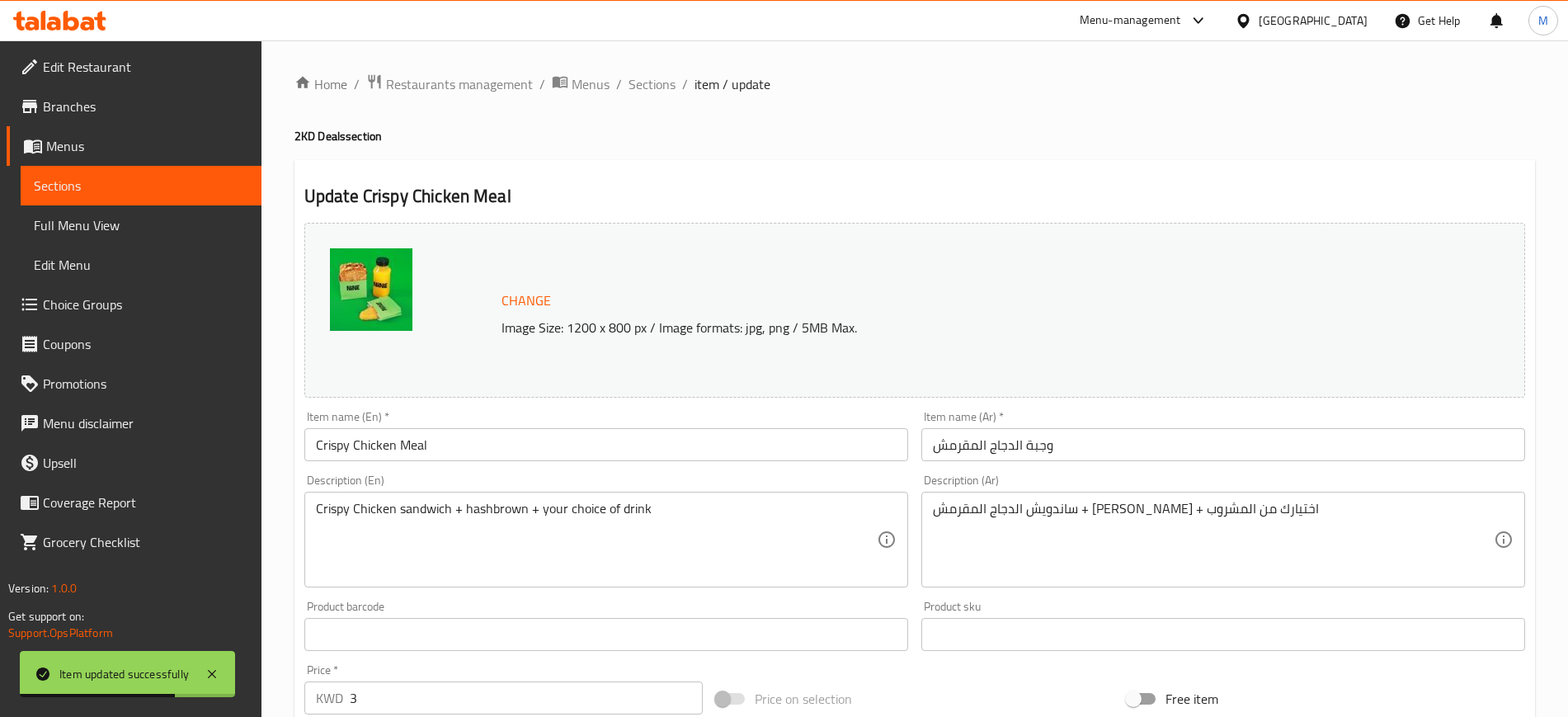
scroll to position [500, 0]
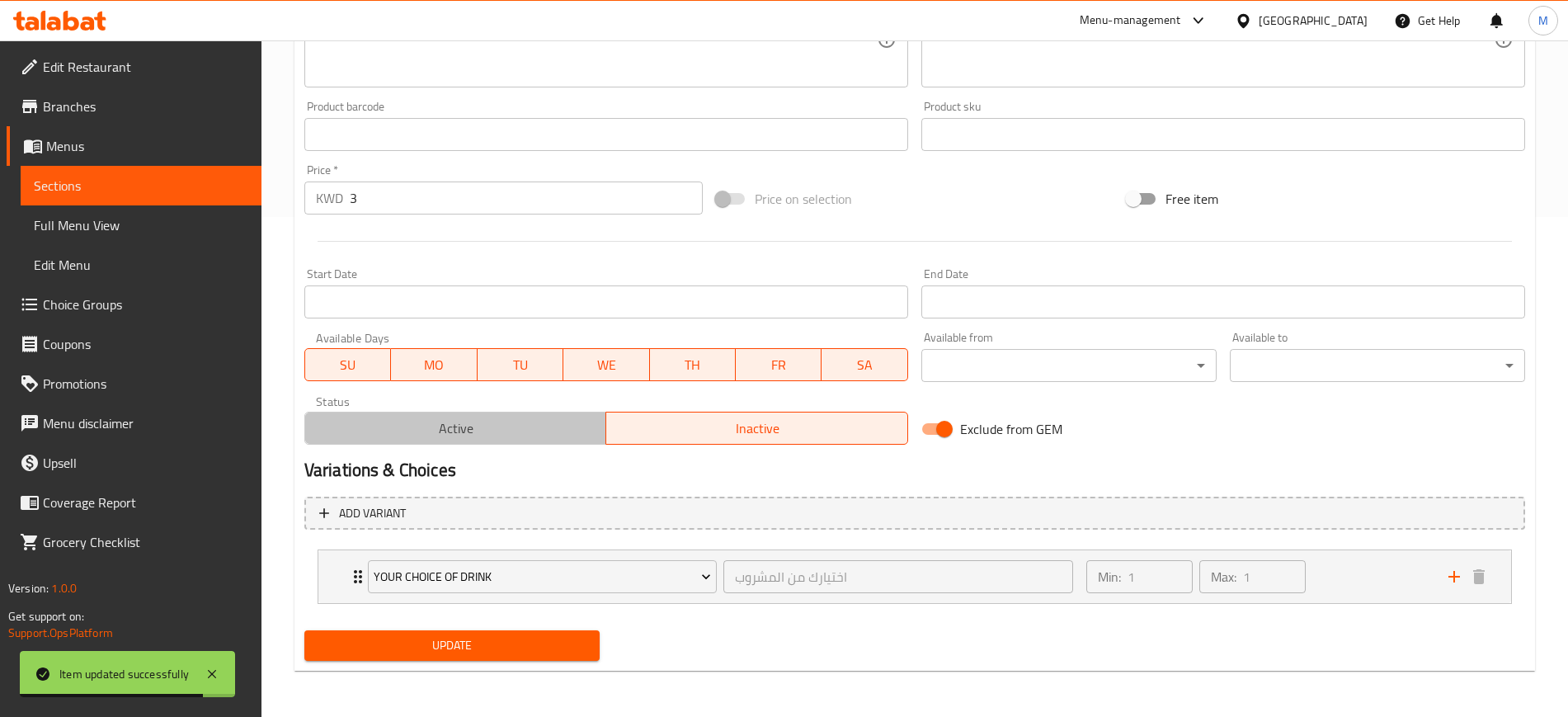
click at [472, 423] on span "Active" at bounding box center [456, 429] width 288 height 24
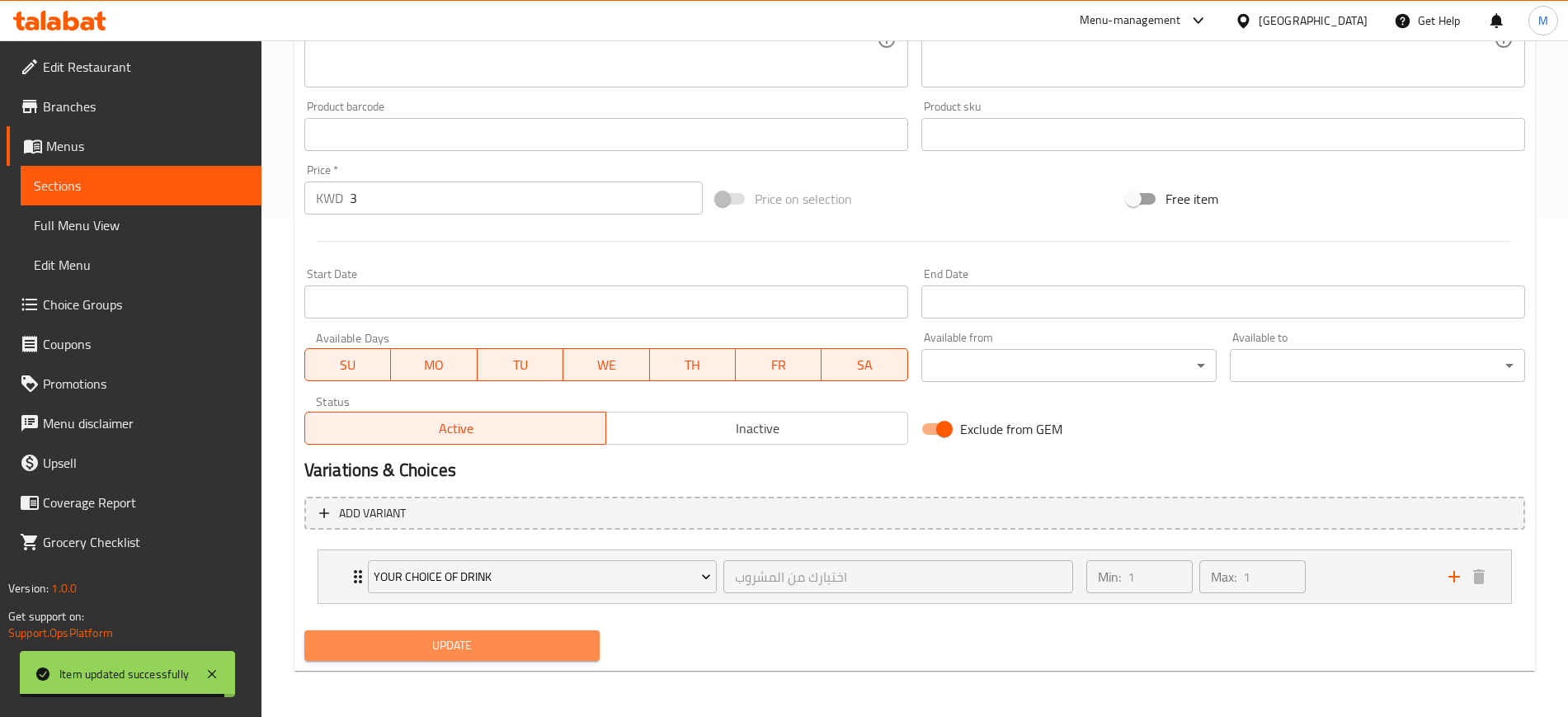
click at [494, 647] on span "Update" at bounding box center [451, 646] width 269 height 20
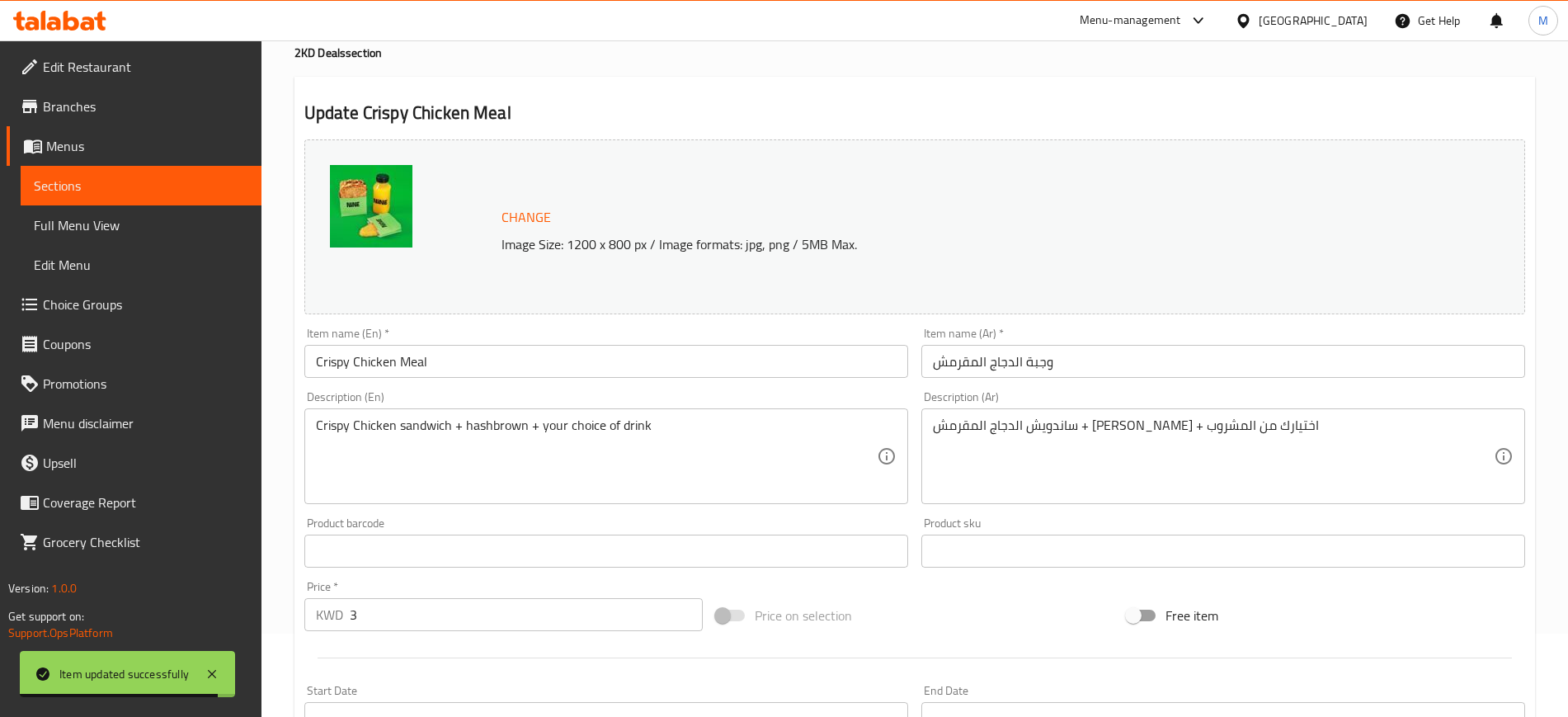
scroll to position [0, 0]
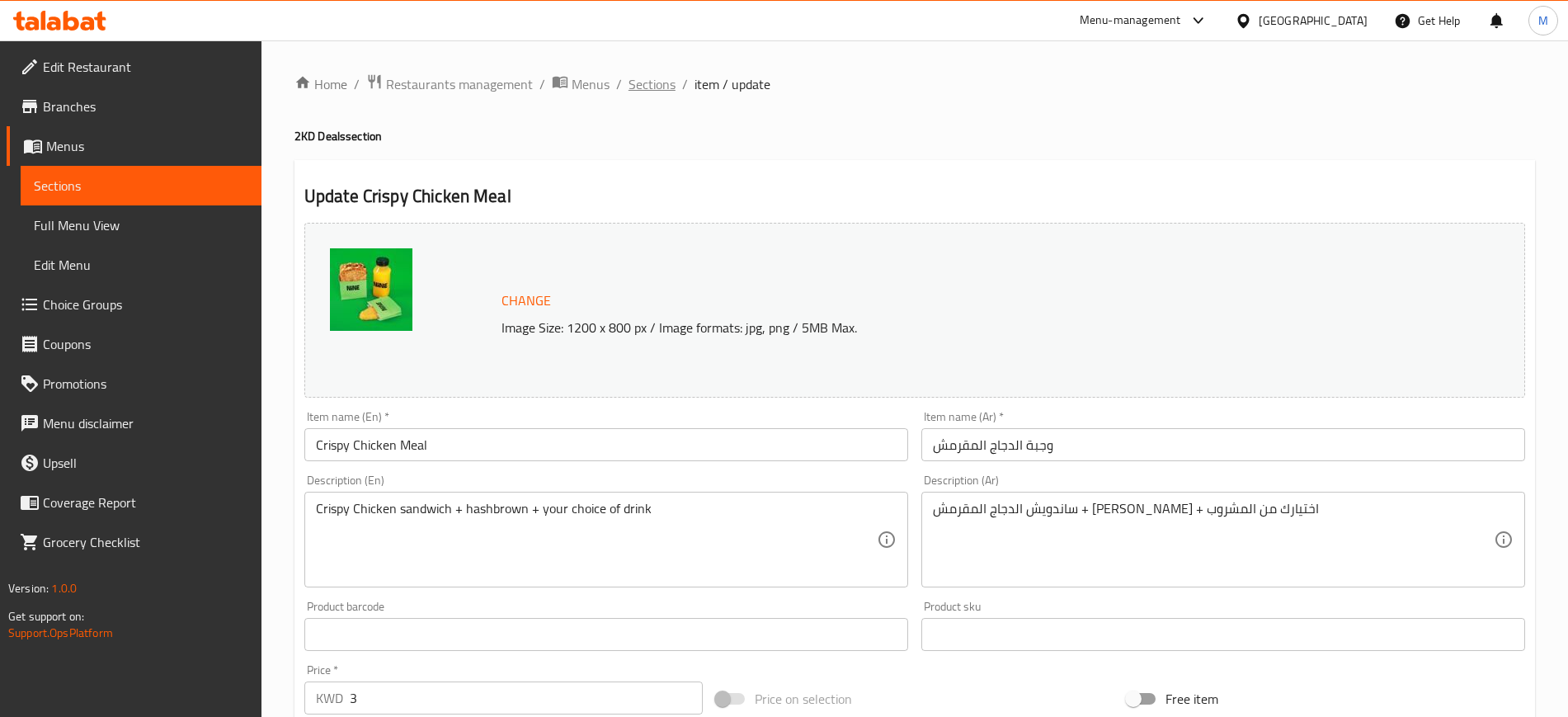
click at [658, 88] on span "Sections" at bounding box center [651, 84] width 47 height 20
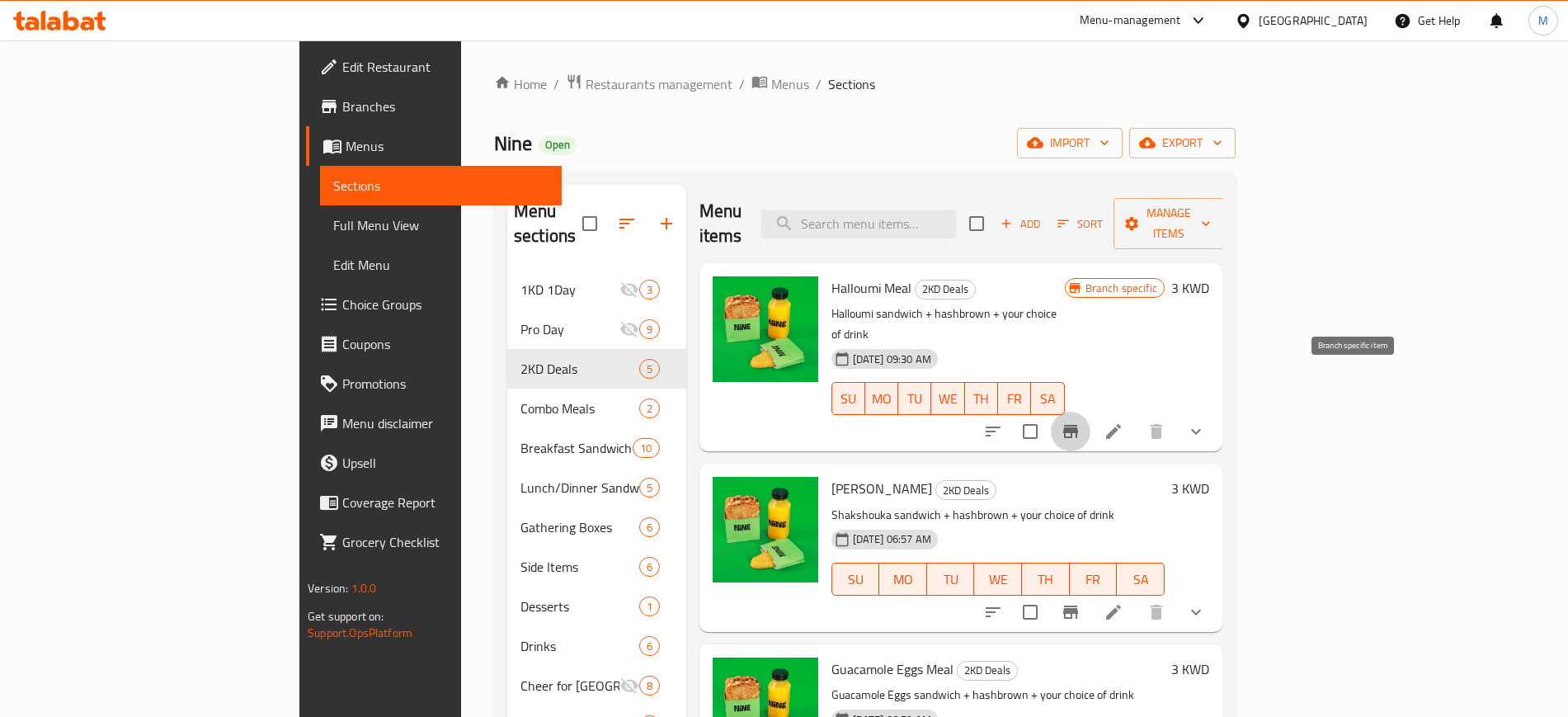
click at [1091, 412] on button "Branch-specific-item" at bounding box center [1070, 431] width 40 height 40
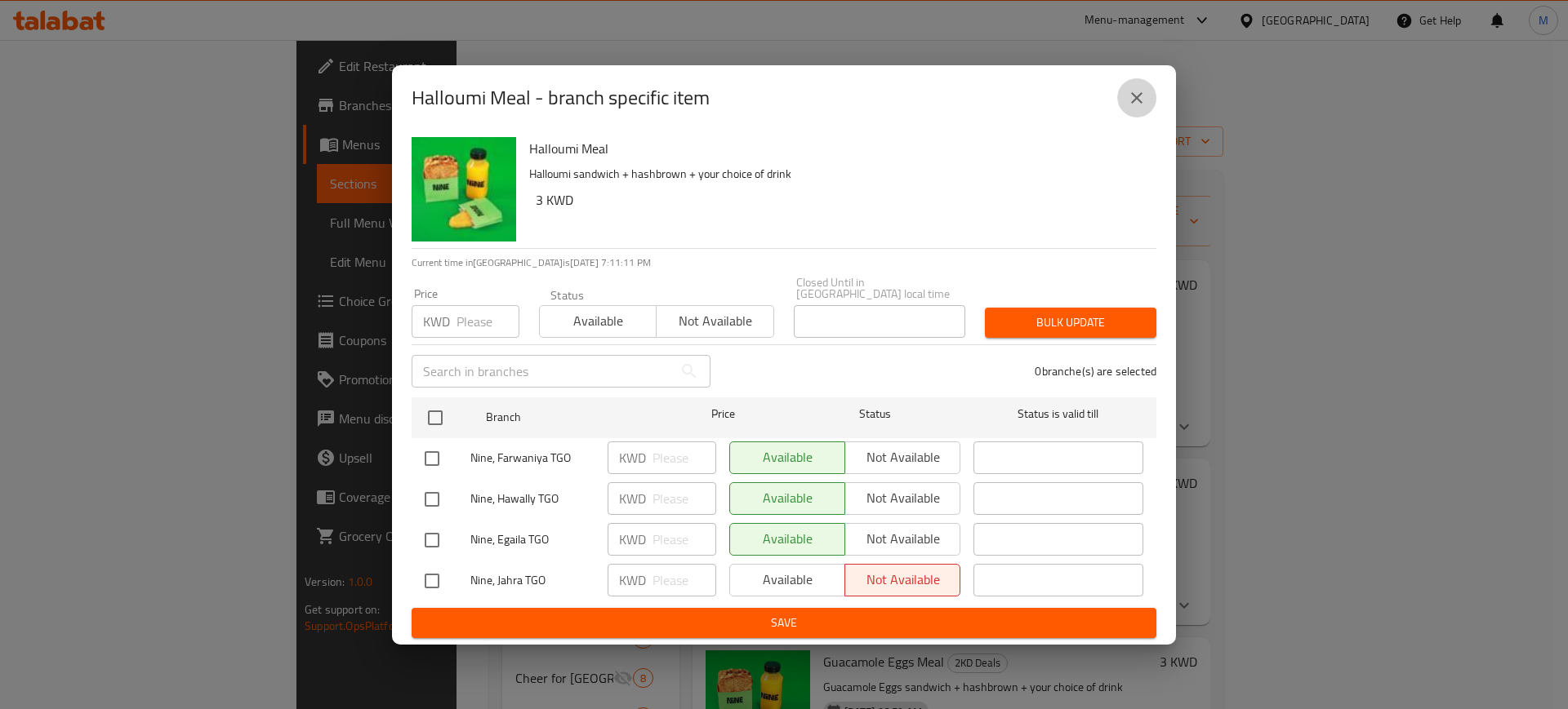
click at [1128, 104] on icon "close" at bounding box center [1136, 97] width 19 height 19
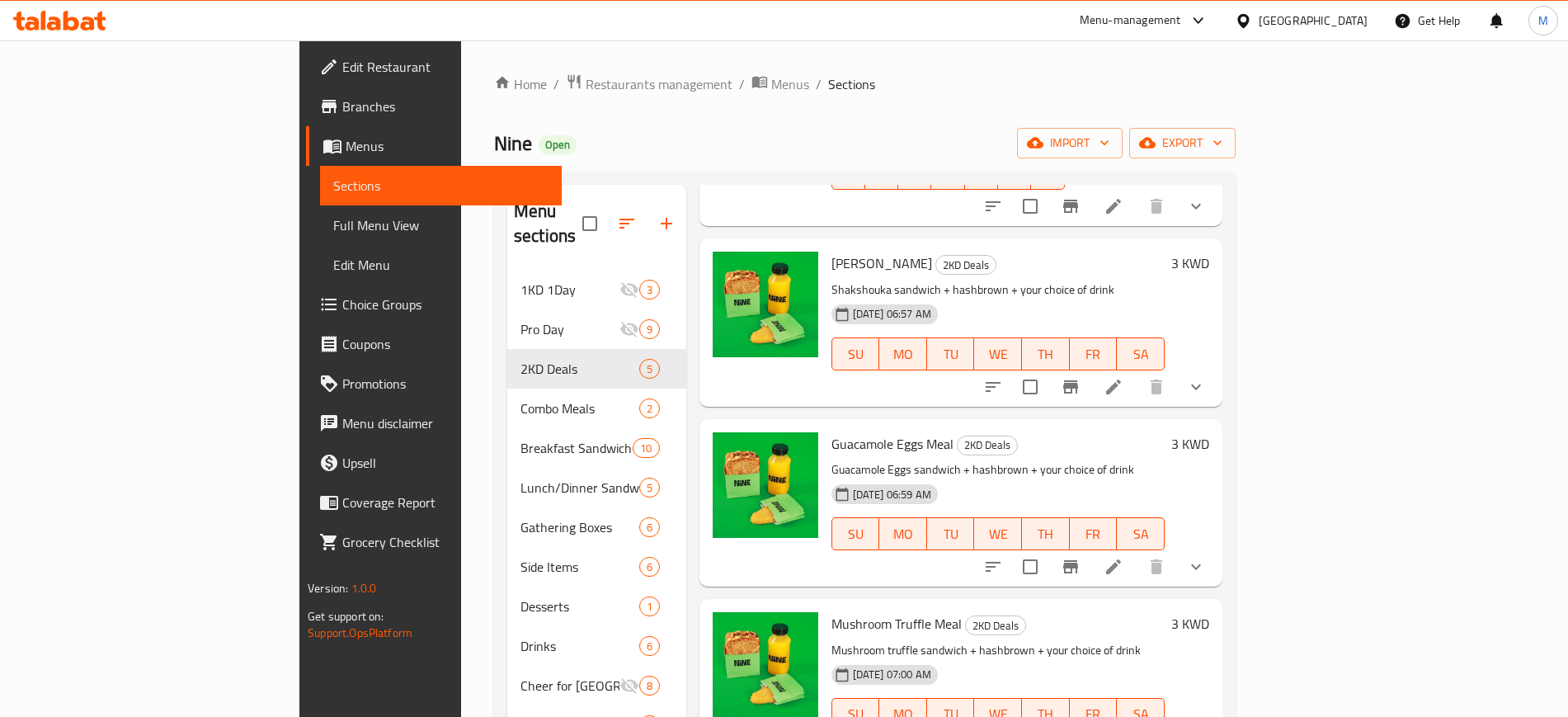
scroll to position [231, 0]
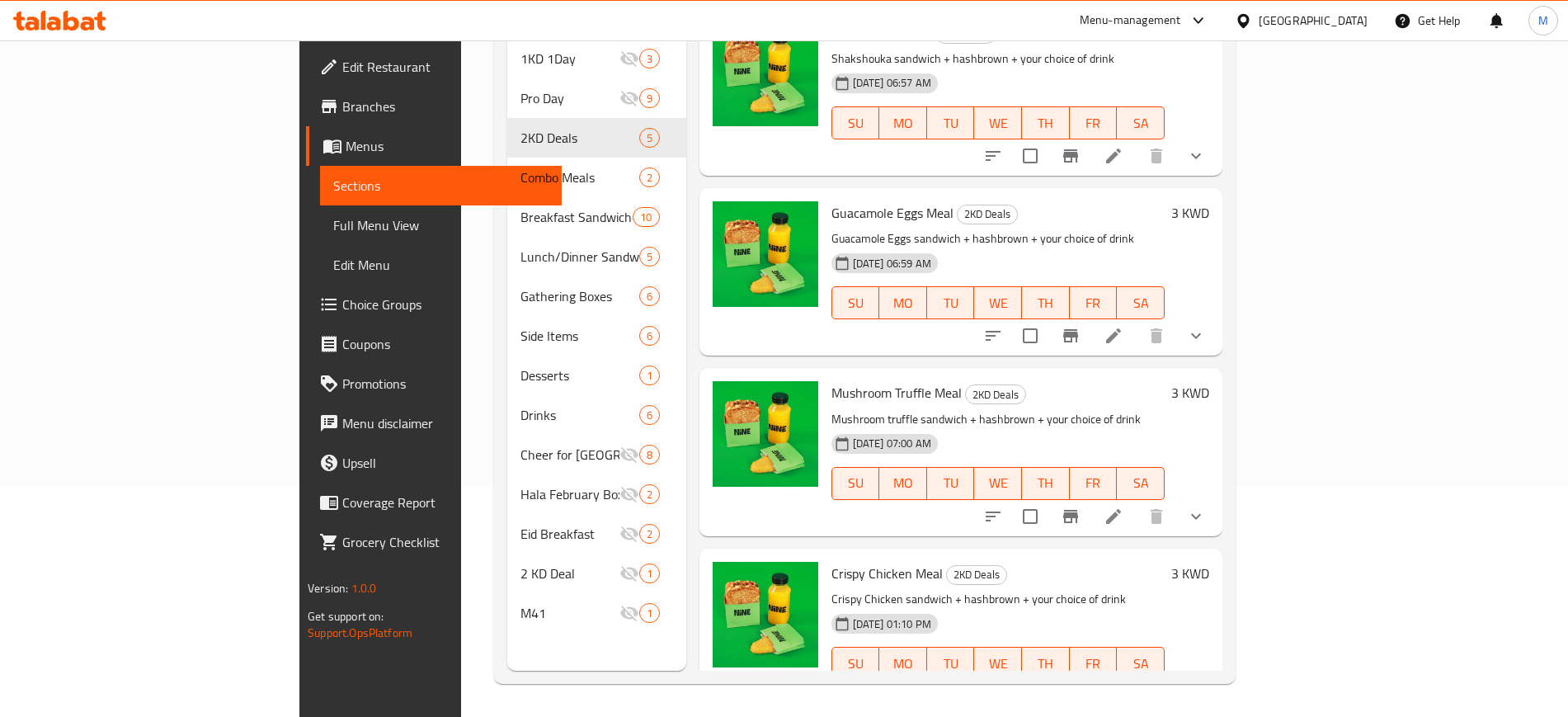
click at [62, 8] on div at bounding box center [59, 20] width 120 height 33
click at [54, 14] on icon at bounding box center [60, 20] width 93 height 20
